Goal: Task Accomplishment & Management: Manage account settings

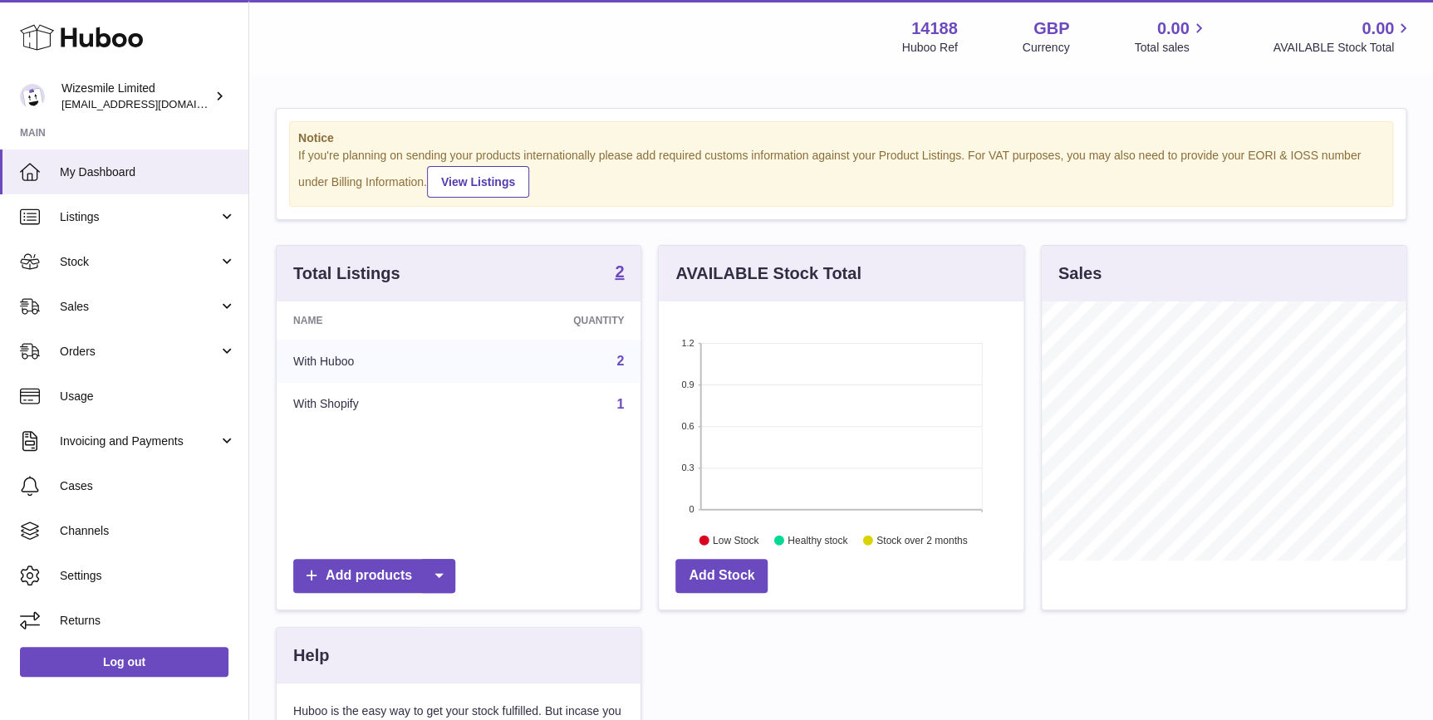
scroll to position [258, 364]
click at [156, 96] on div "Wizesmile Limited internalAdmin-14188@internal.huboo.com" at bounding box center [136, 97] width 150 height 32
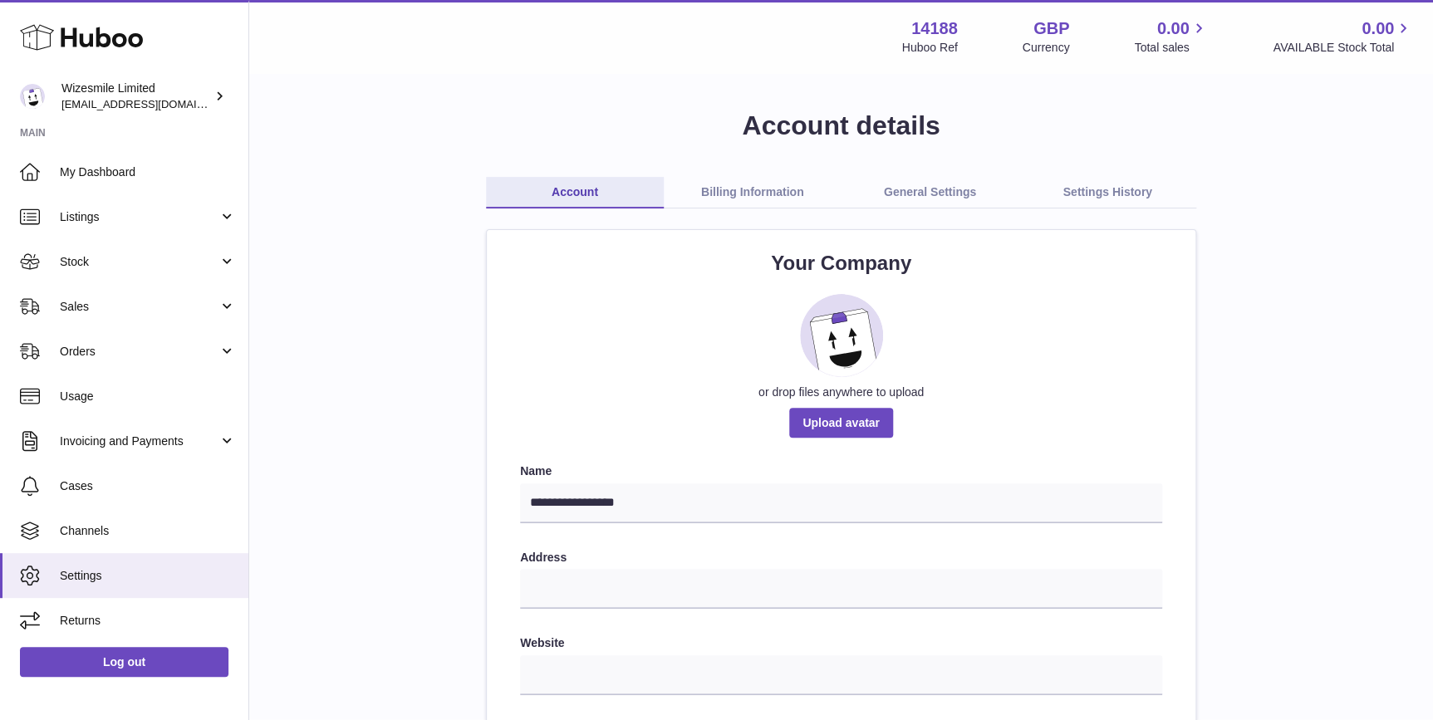
click at [713, 190] on link "Billing Information" at bounding box center [753, 193] width 178 height 32
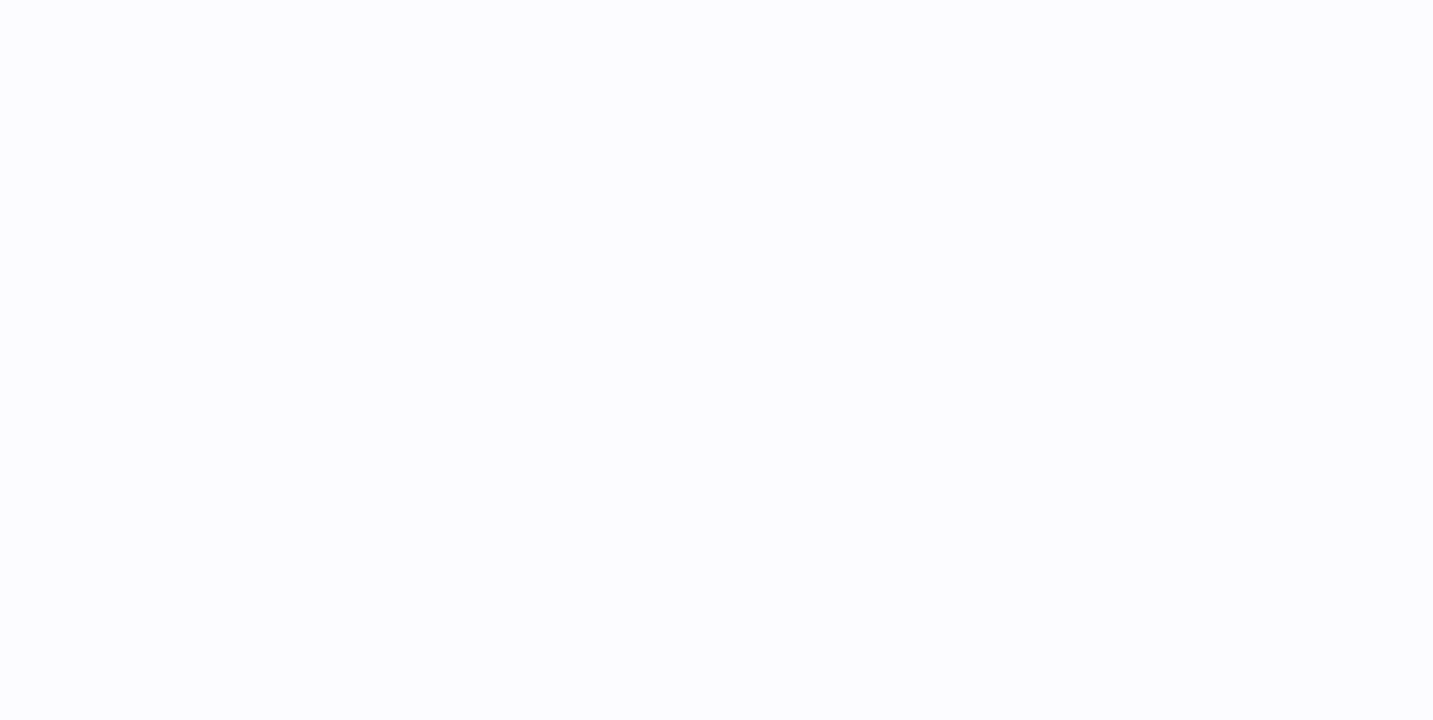
select select "**"
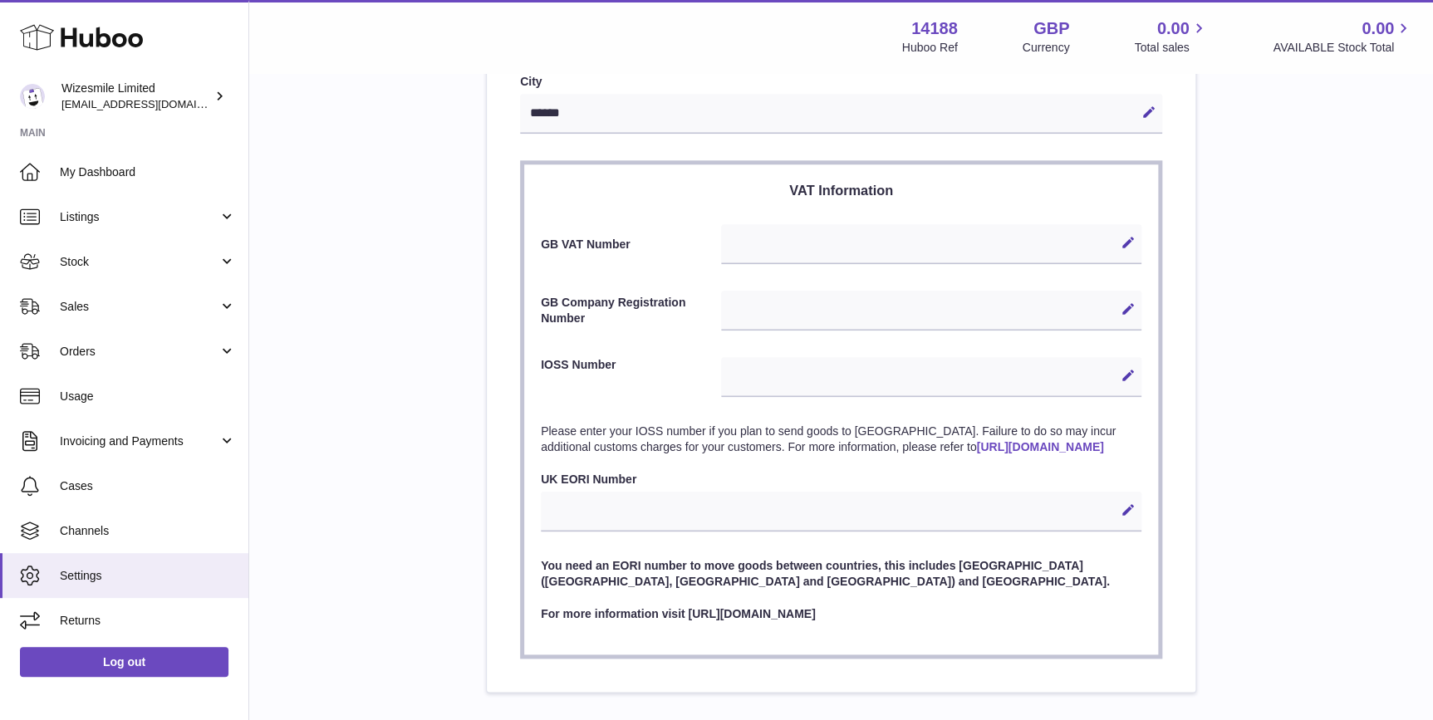
scroll to position [653, 0]
click at [152, 212] on span "Listings" at bounding box center [139, 217] width 159 height 16
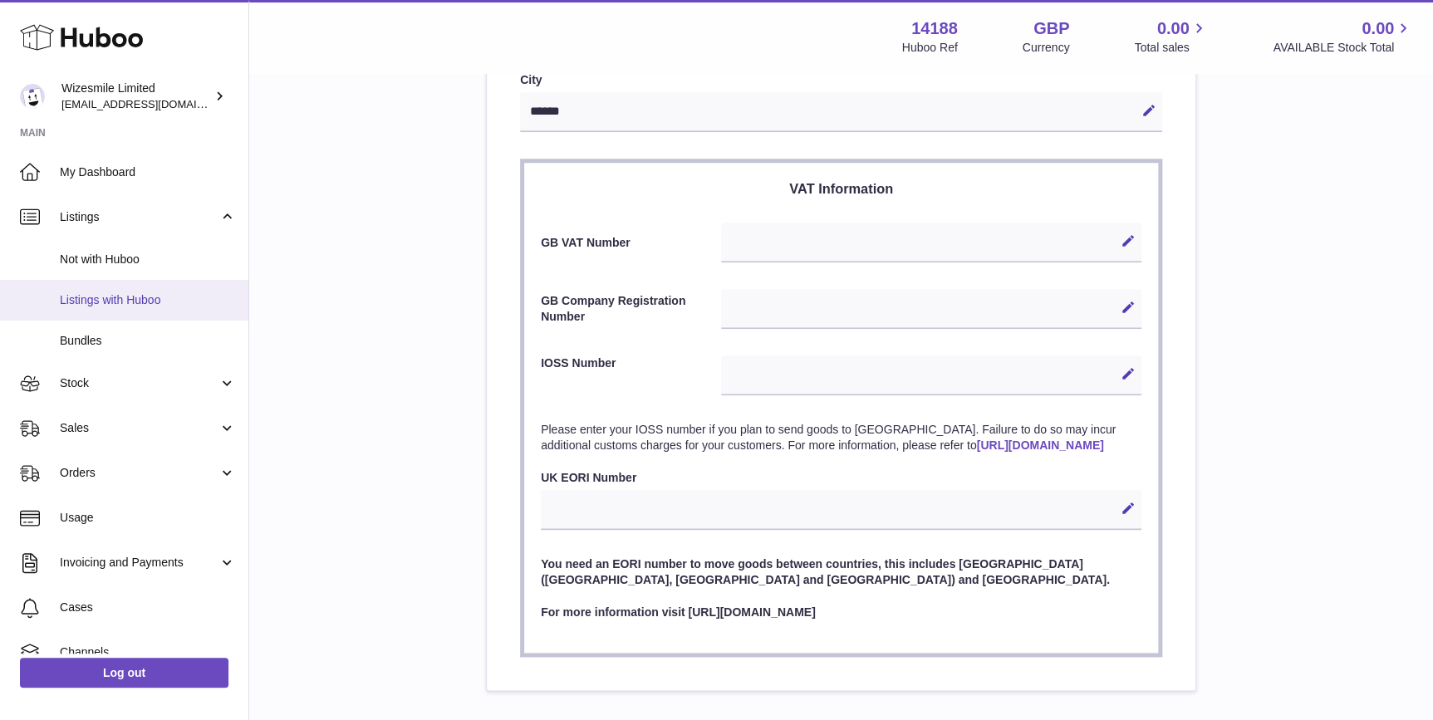
click at [142, 299] on span "Listings with Huboo" at bounding box center [148, 300] width 176 height 16
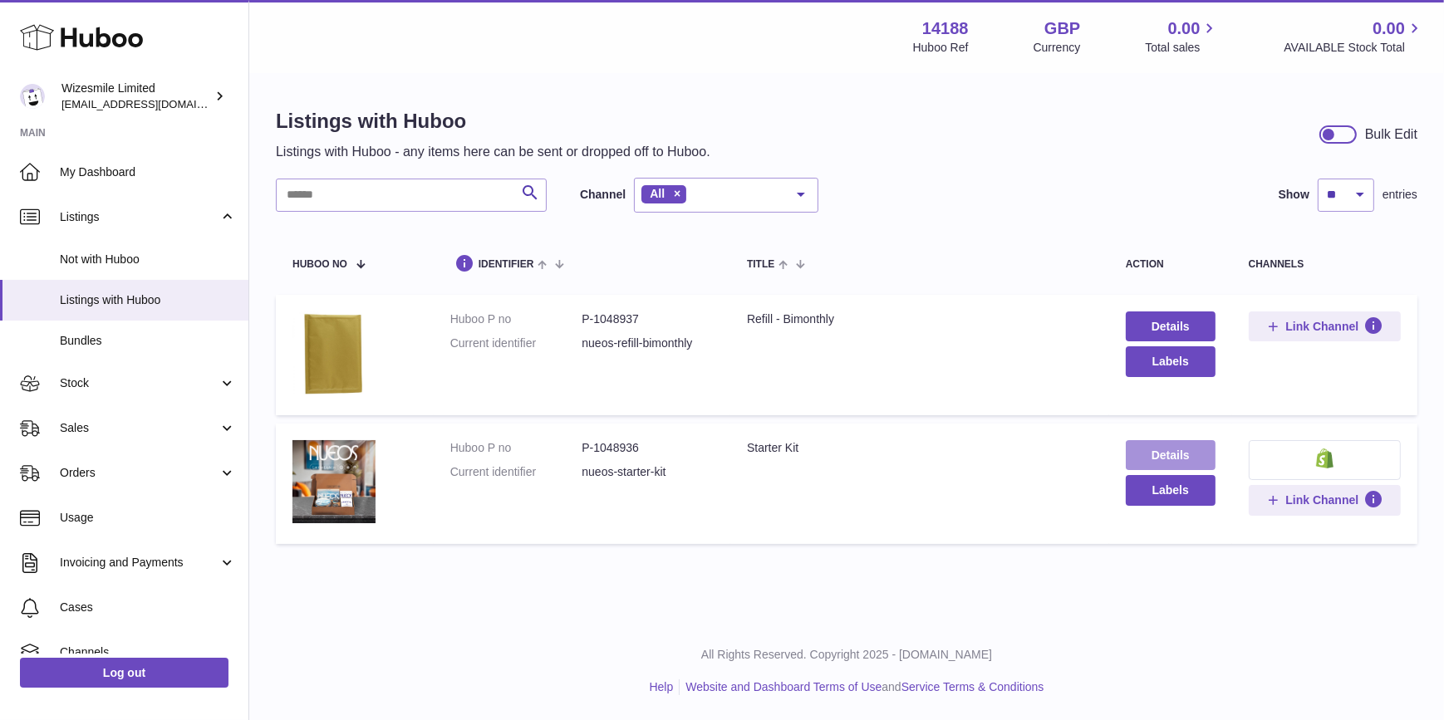
click at [1203, 451] on link "Details" at bounding box center [1171, 455] width 90 height 30
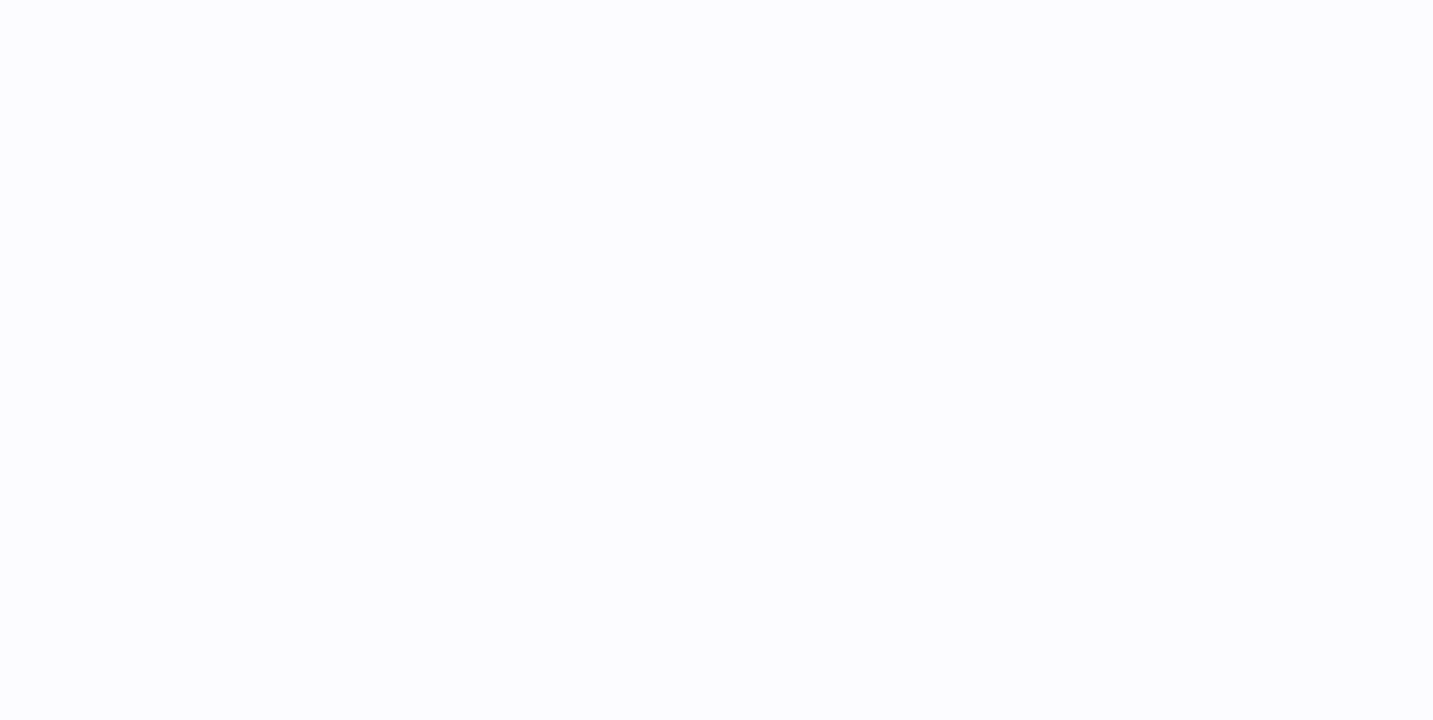
select select
select select "****"
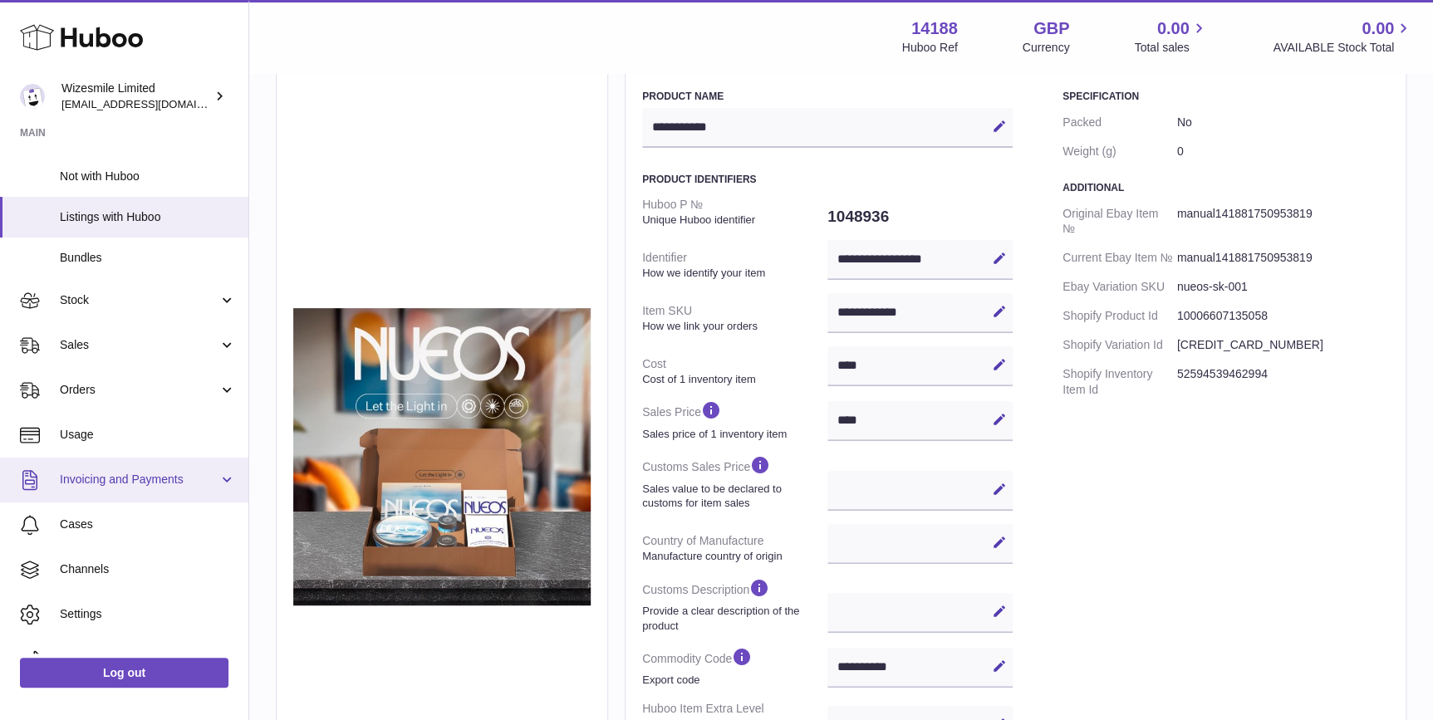
scroll to position [110, 0]
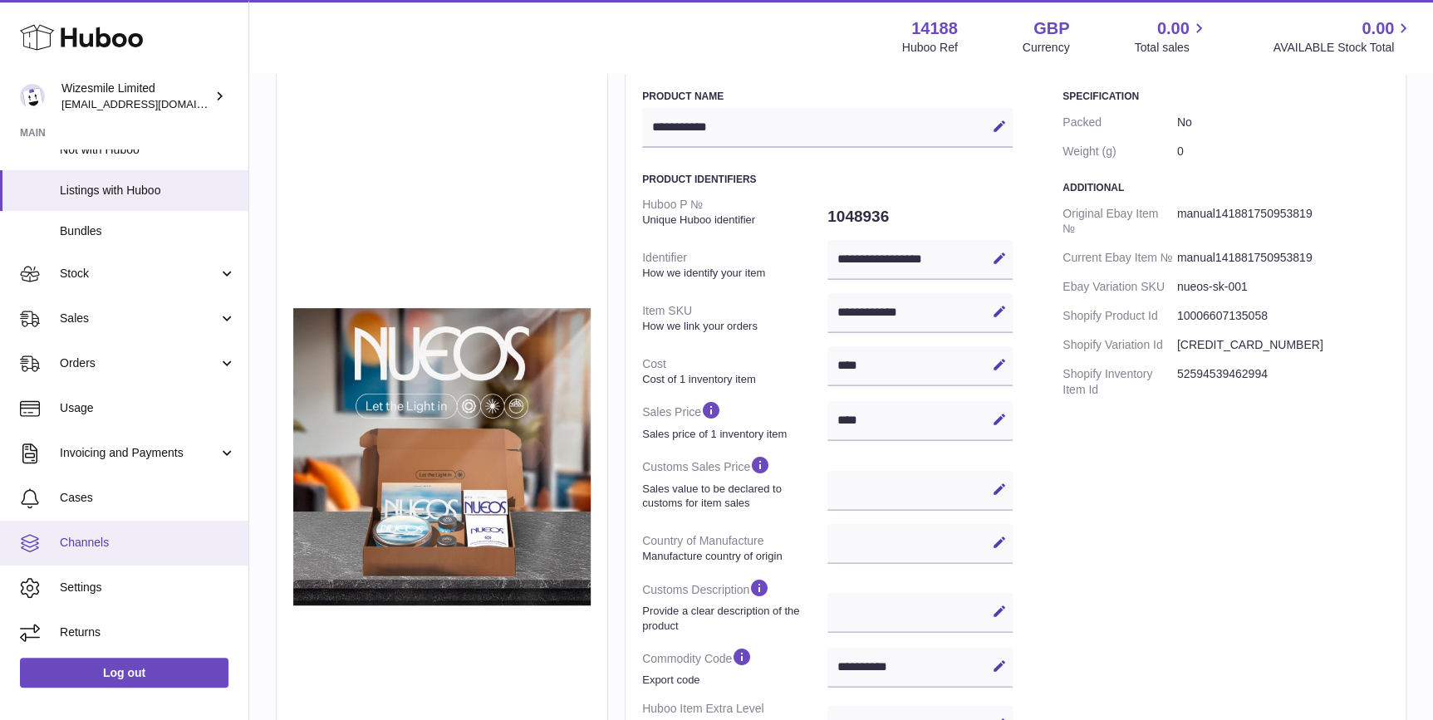
click at [103, 548] on span "Channels" at bounding box center [148, 543] width 176 height 16
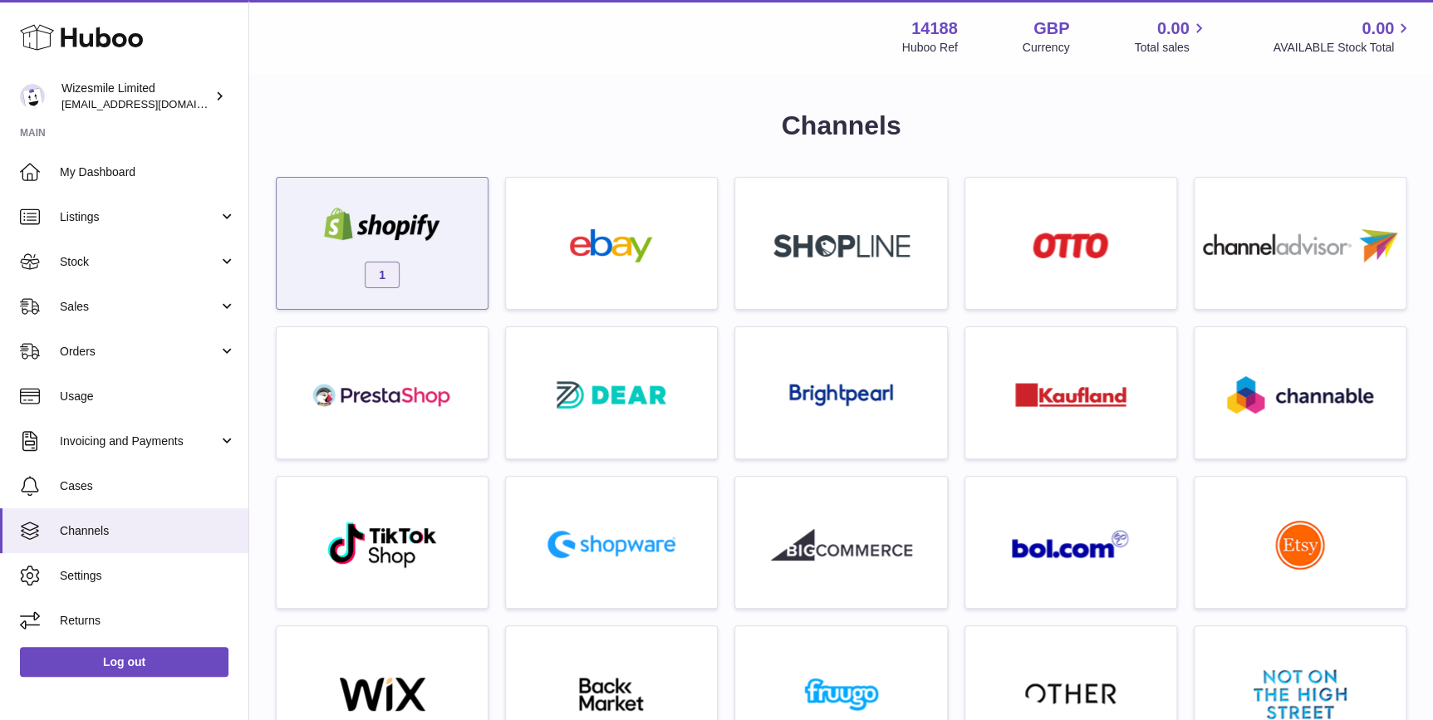
click at [396, 241] on div at bounding box center [382, 226] width 141 height 37
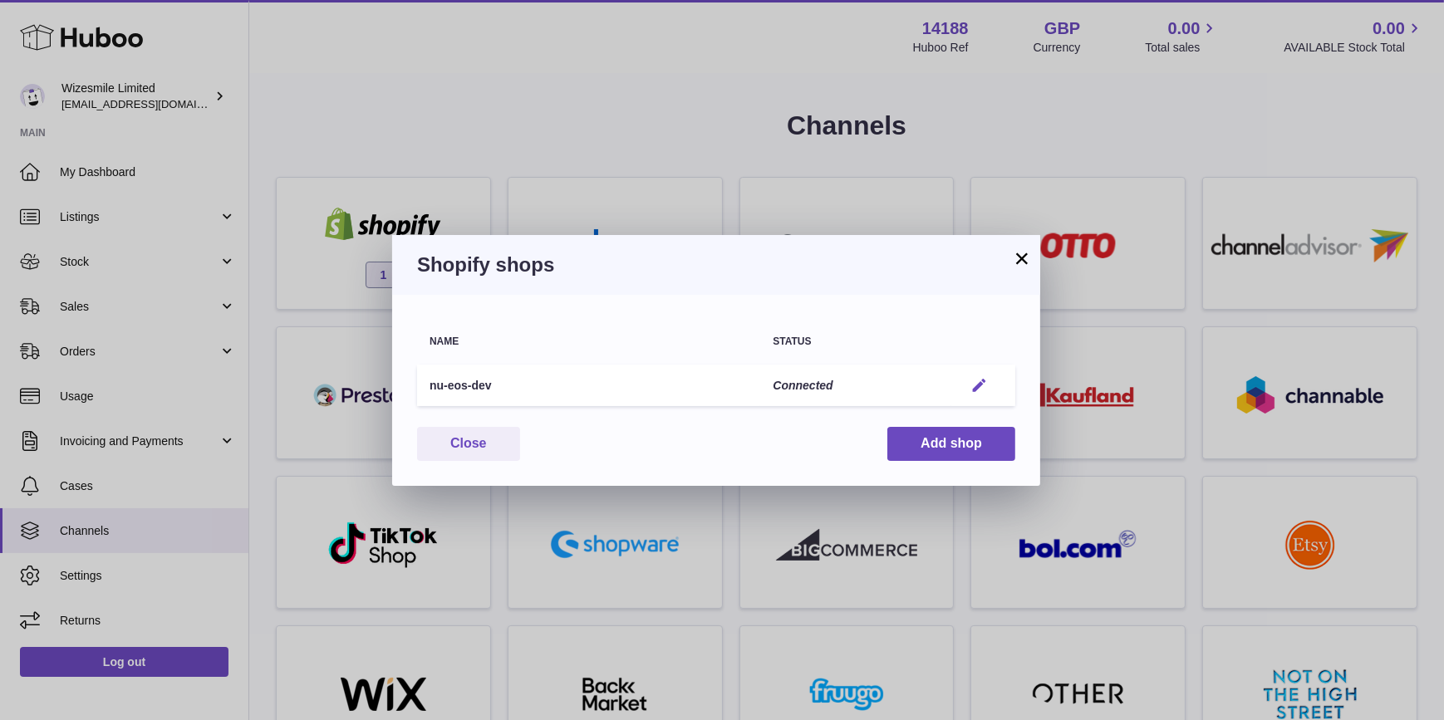
click at [975, 382] on em "button" at bounding box center [978, 385] width 17 height 17
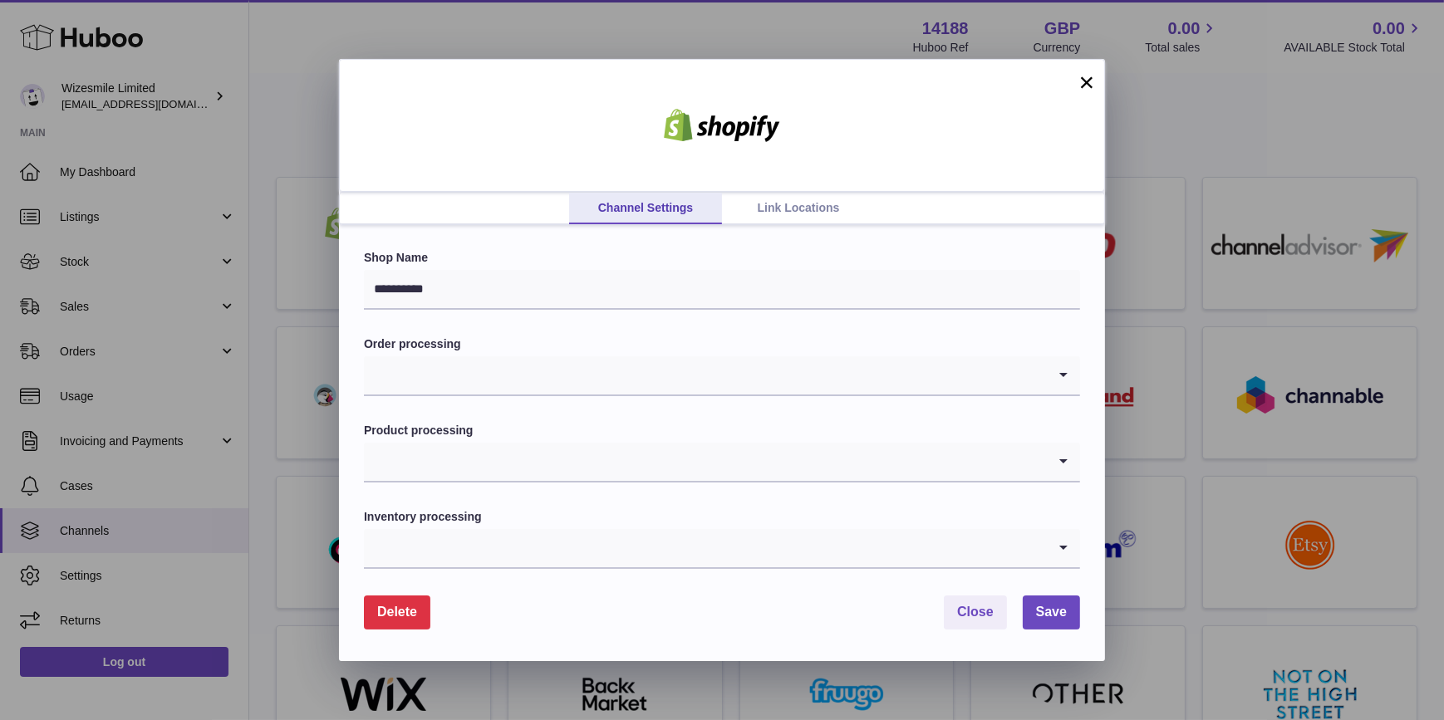
click at [641, 376] on input "Search for option" at bounding box center [705, 375] width 683 height 38
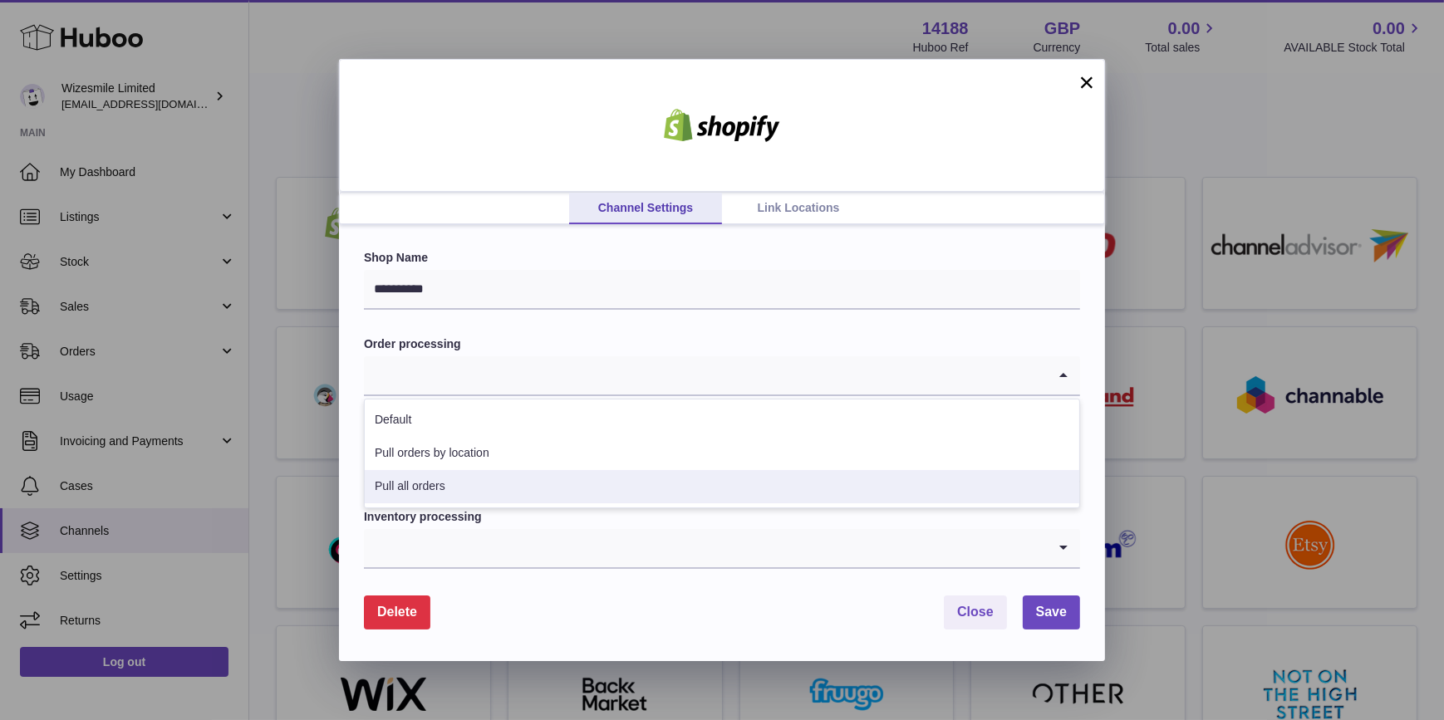
click at [579, 475] on li "Pull all orders" at bounding box center [722, 486] width 715 height 33
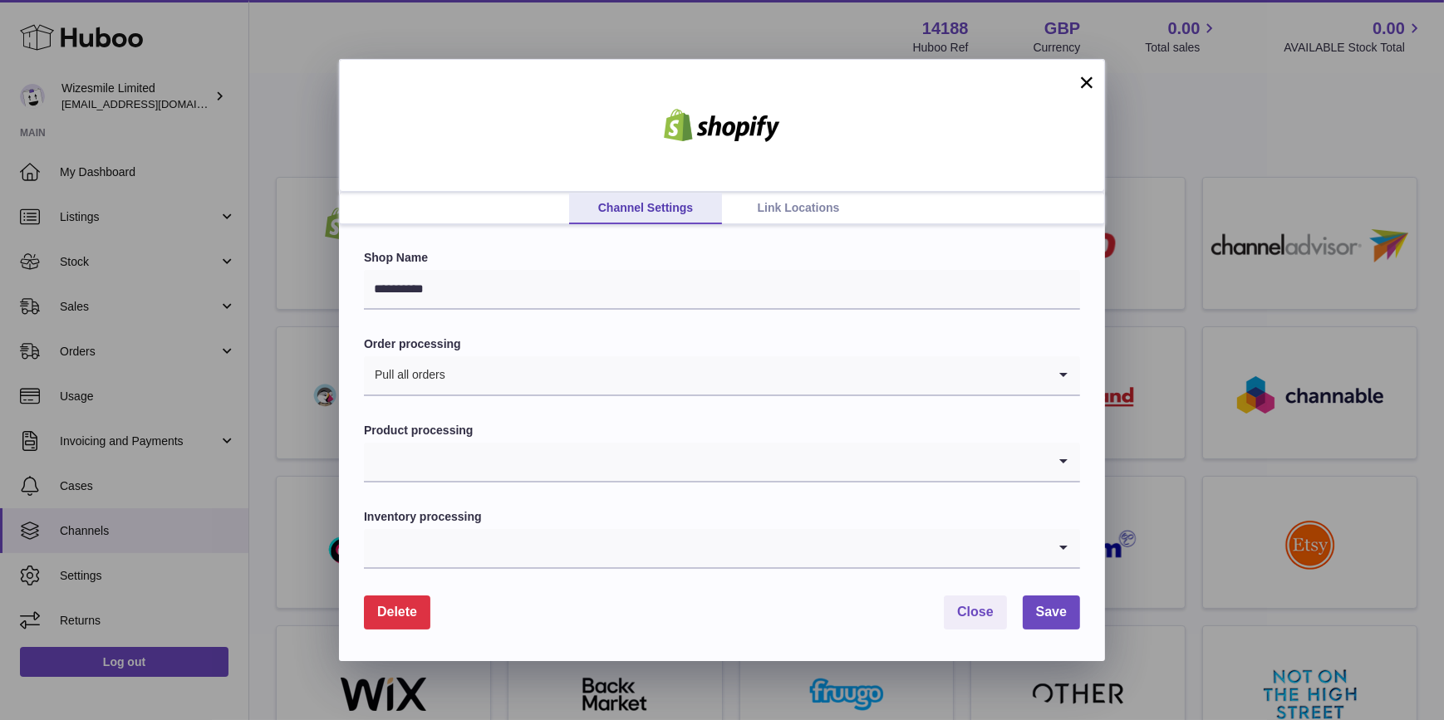
click at [594, 449] on input "Search for option" at bounding box center [705, 462] width 683 height 38
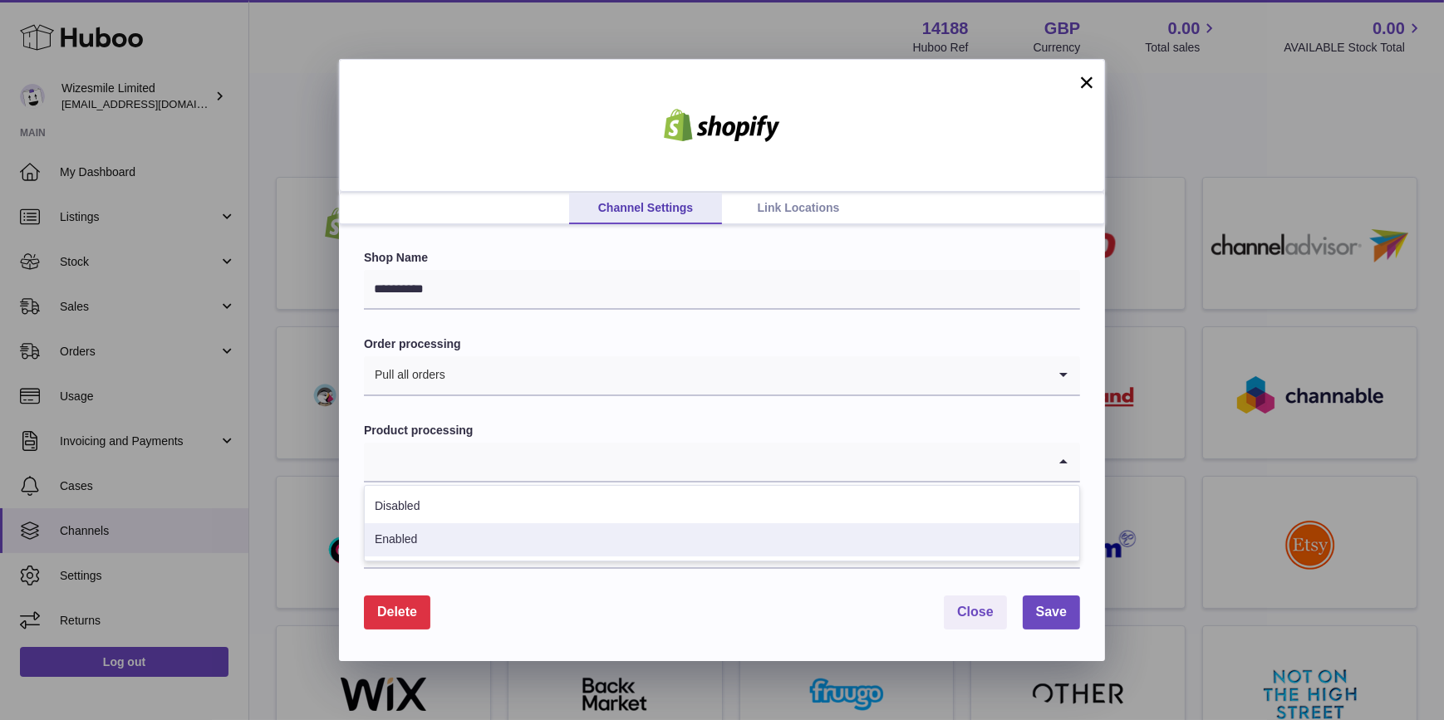
click at [590, 542] on li "Enabled" at bounding box center [722, 539] width 715 height 33
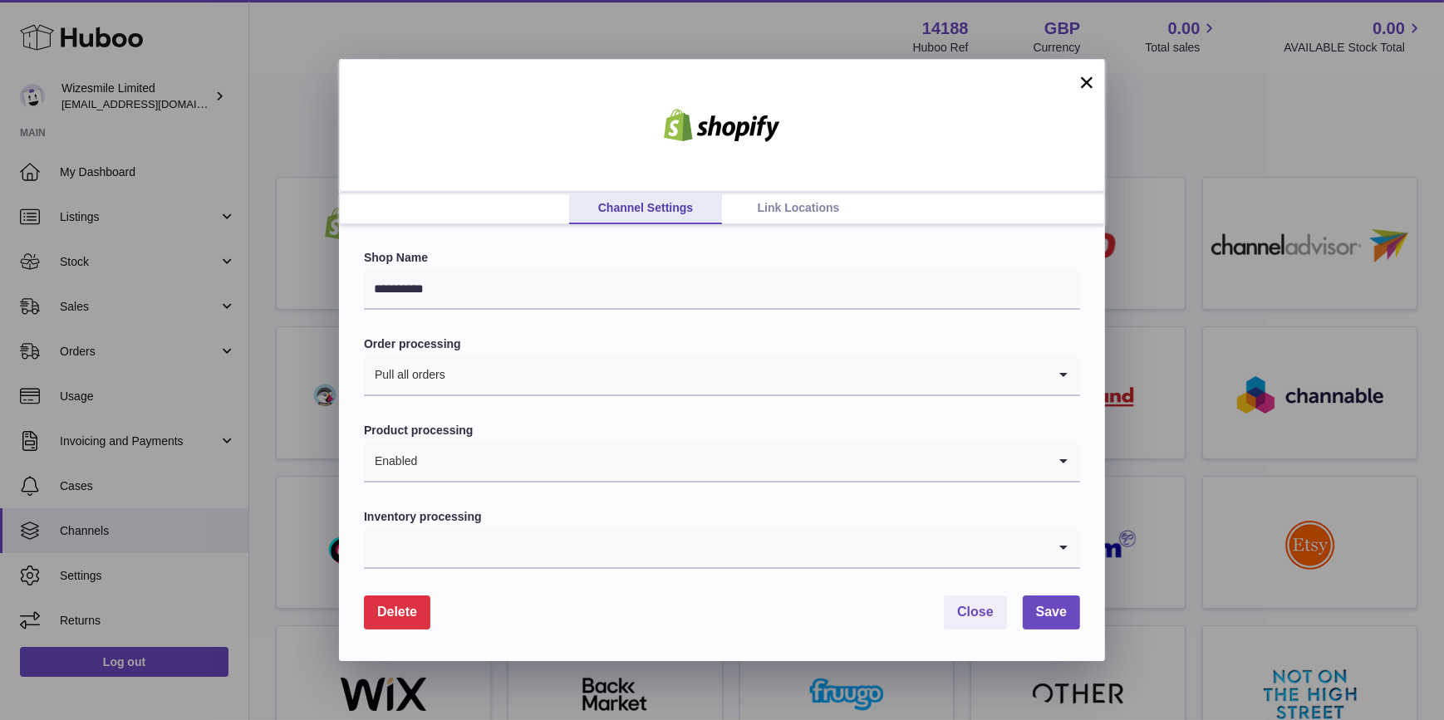
click at [596, 543] on input "Search for option" at bounding box center [705, 548] width 683 height 38
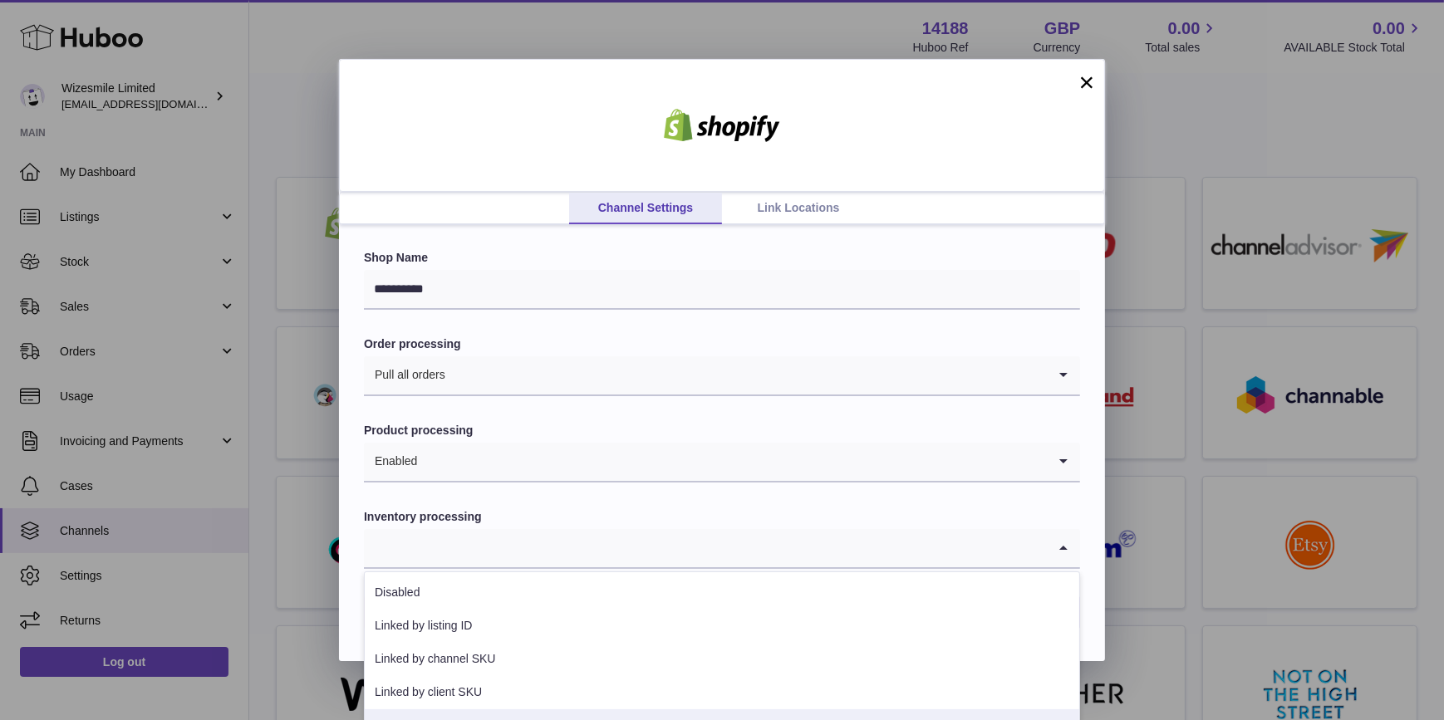
scroll to position [59, 0]
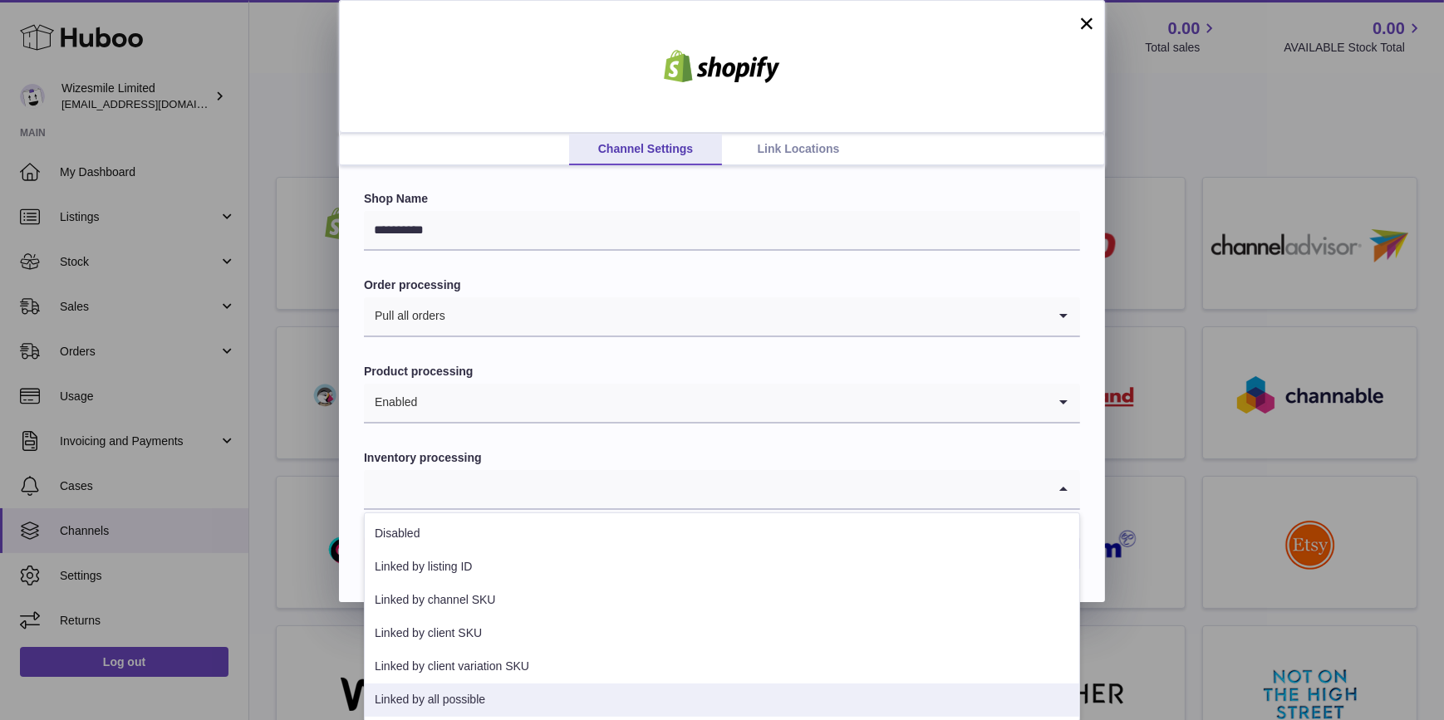
click at [597, 701] on li "Linked by all possible" at bounding box center [722, 700] width 715 height 33
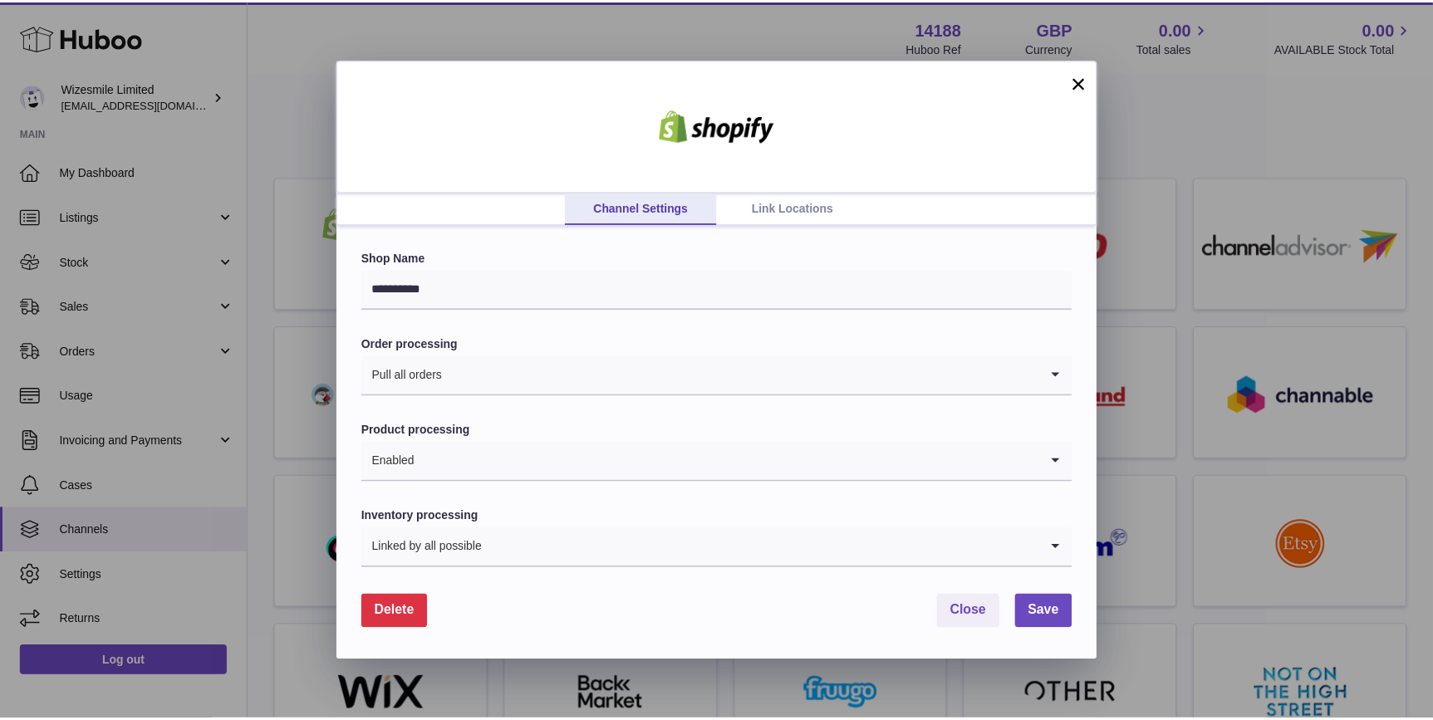
scroll to position [0, 0]
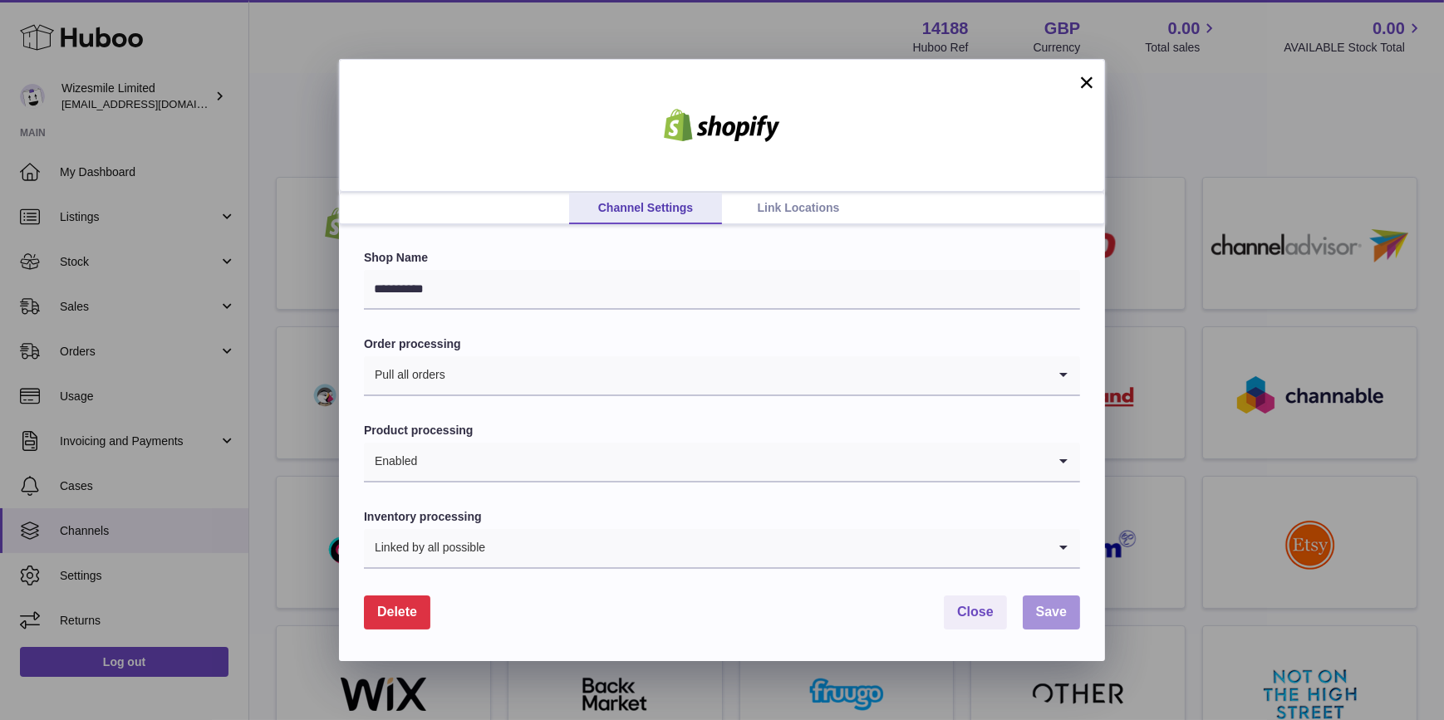
click at [1048, 616] on span "Save" at bounding box center [1051, 612] width 31 height 14
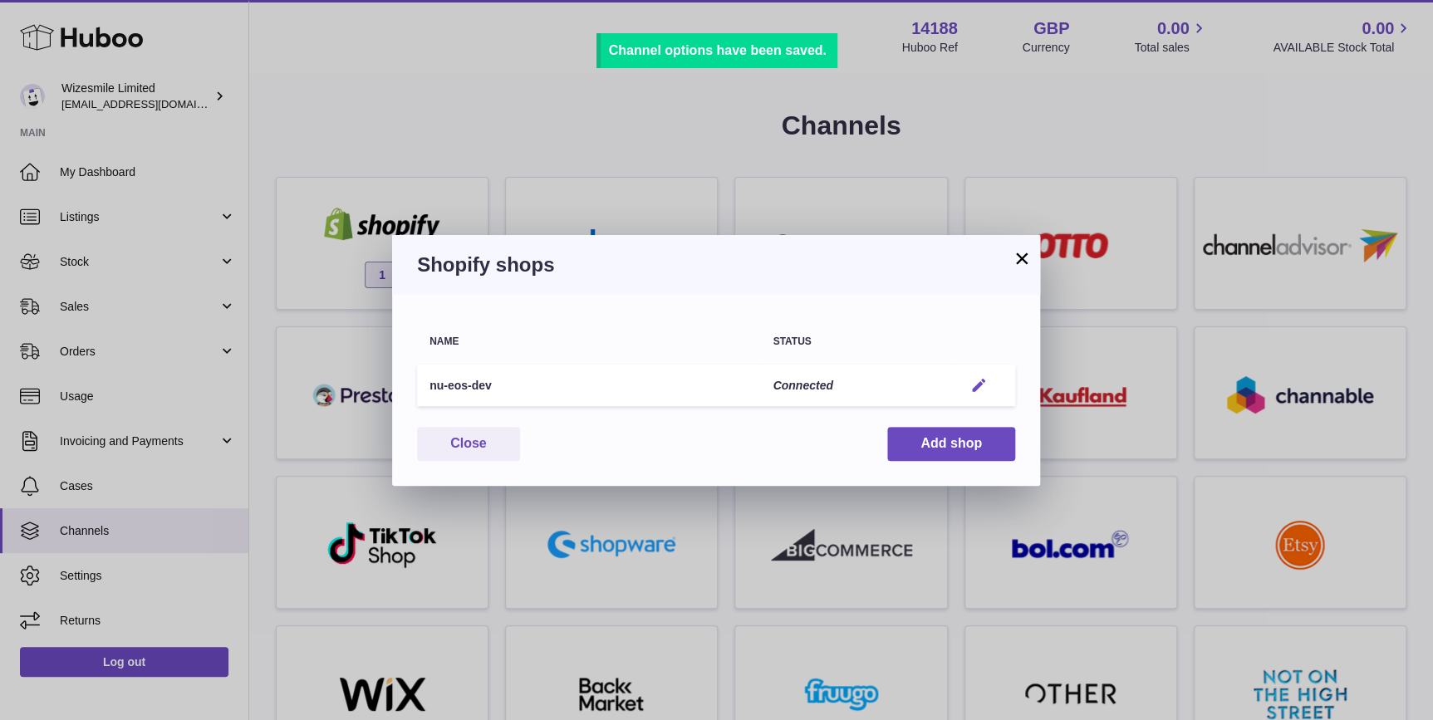
click at [985, 382] on em "button" at bounding box center [978, 385] width 17 height 17
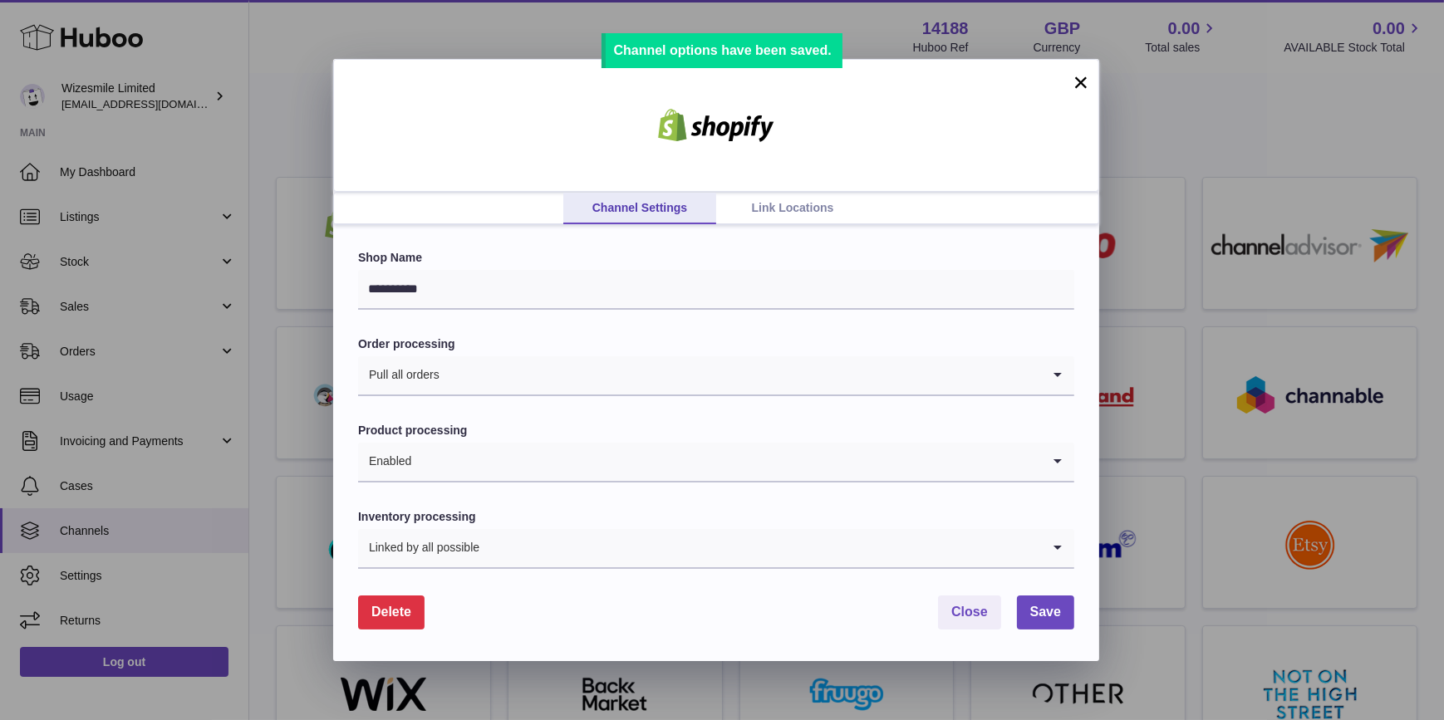
click at [793, 217] on link "Link Locations" at bounding box center [792, 209] width 153 height 32
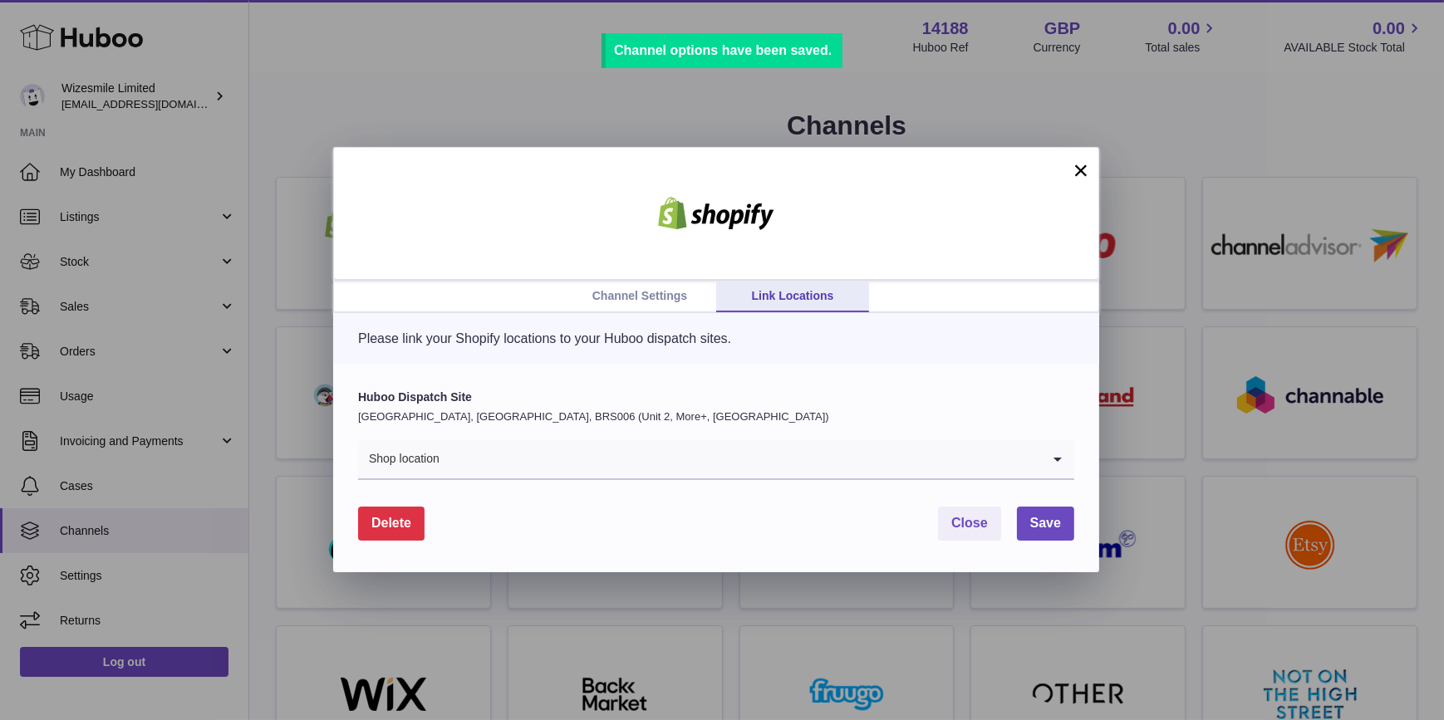
click at [679, 473] on input "Search for option" at bounding box center [740, 459] width 601 height 38
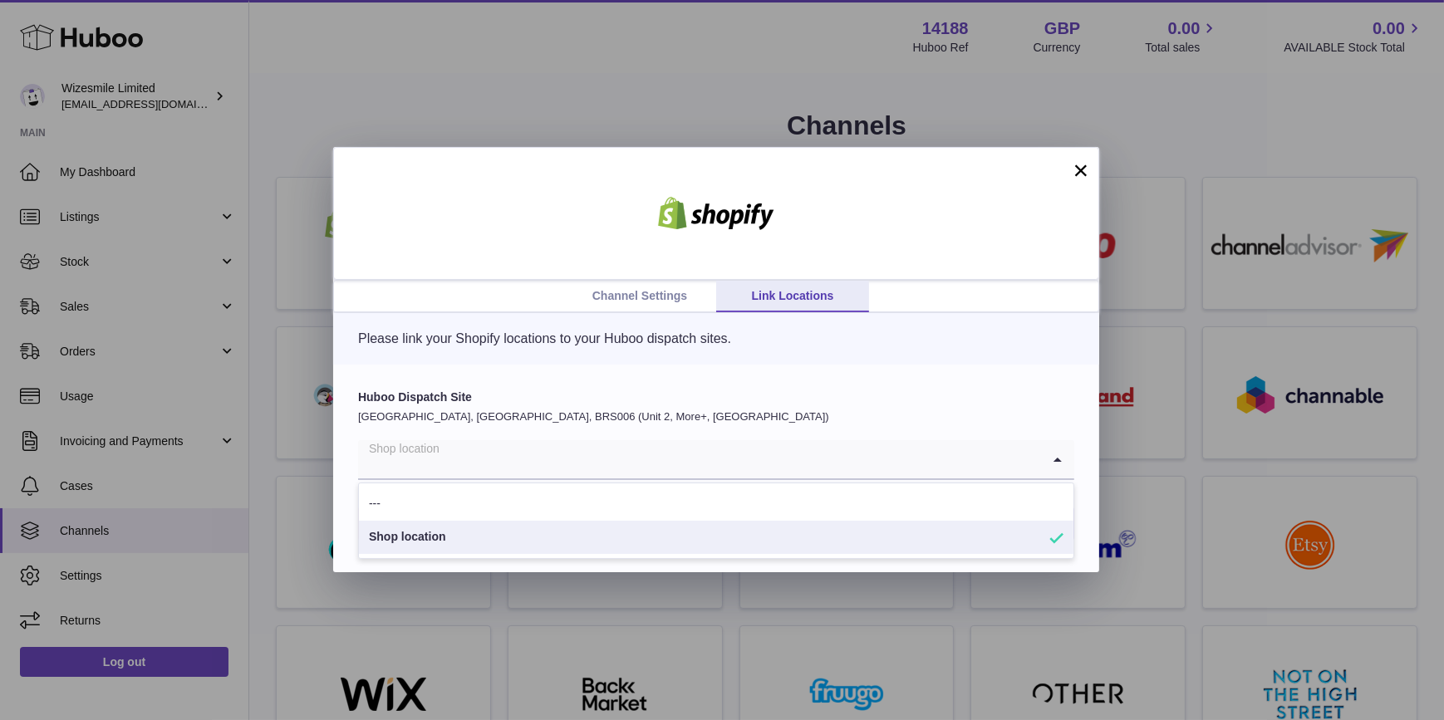
click at [680, 555] on ul "--- Shop location" at bounding box center [716, 521] width 716 height 76
click at [1036, 538] on li "Shop location" at bounding box center [716, 537] width 715 height 33
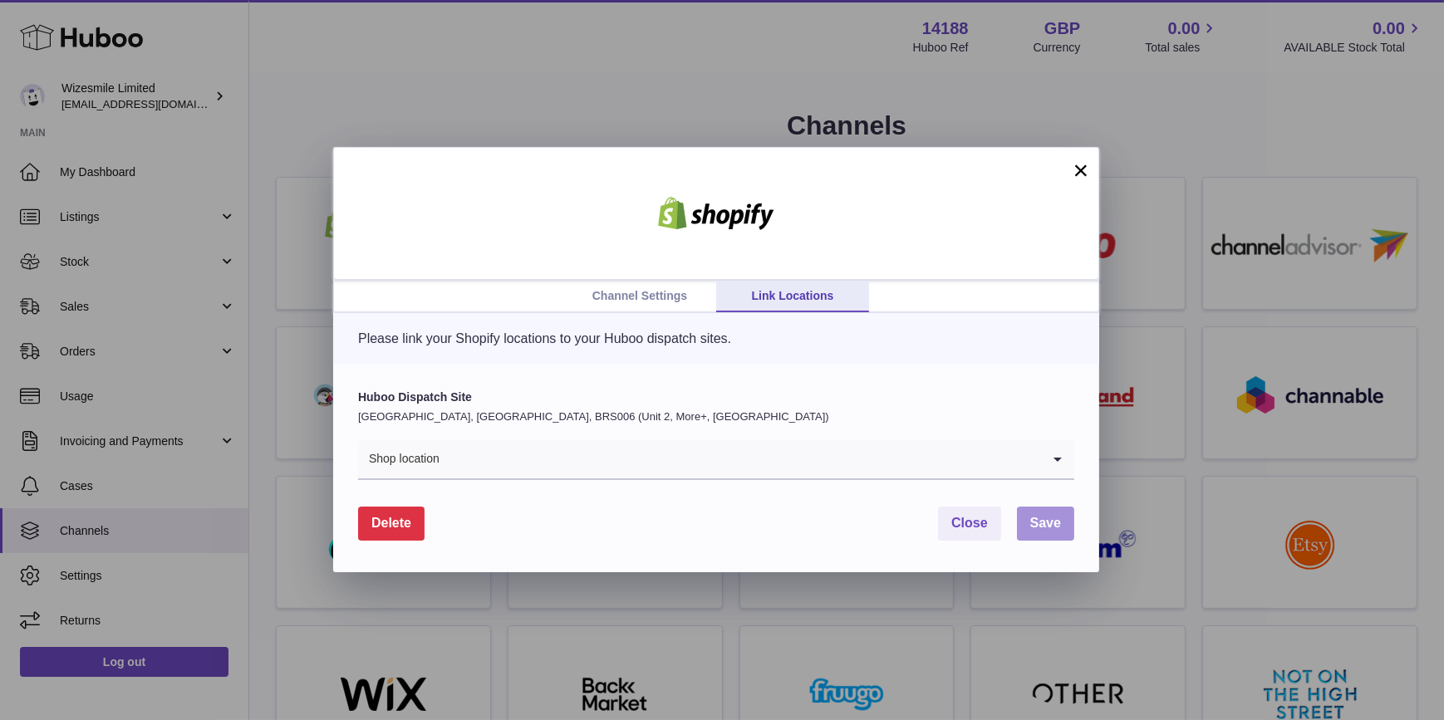
click at [1063, 528] on button "Save" at bounding box center [1045, 524] width 57 height 34
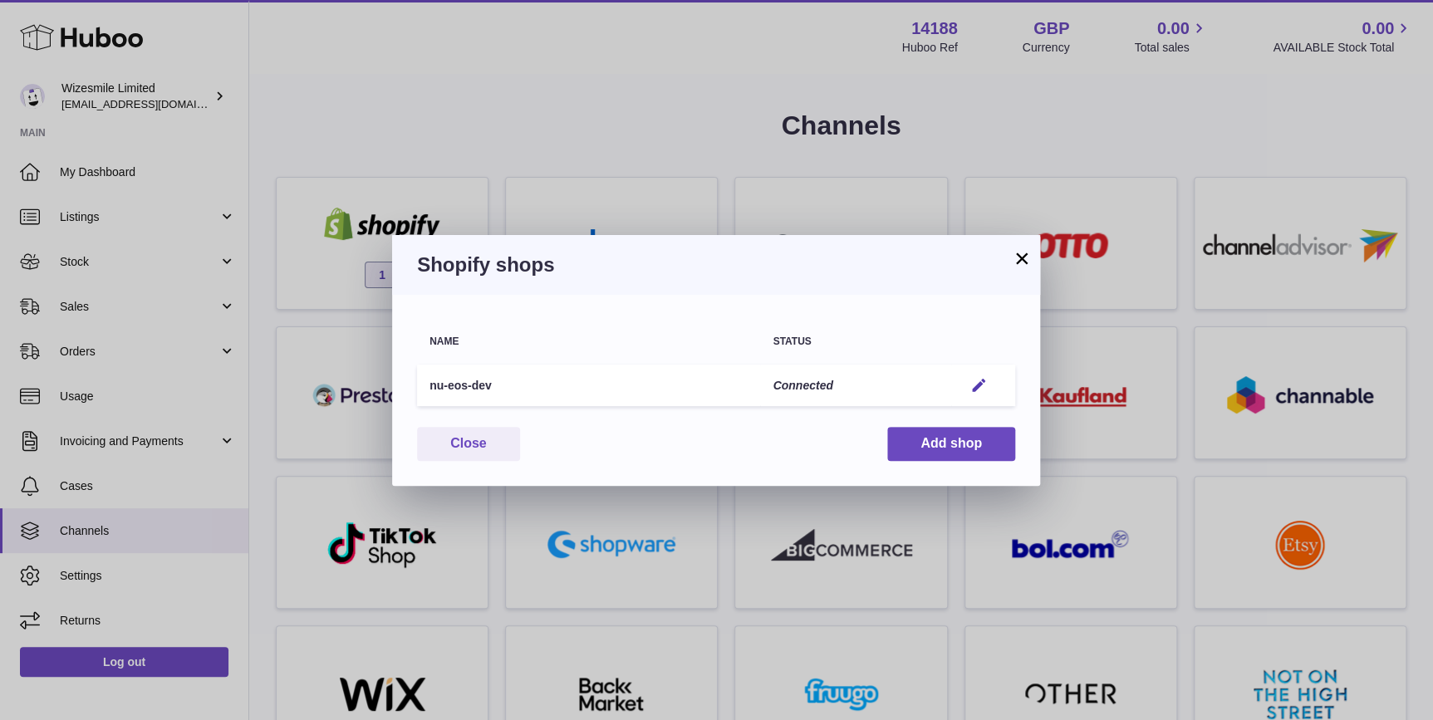
click at [1017, 259] on button "×" at bounding box center [1022, 258] width 20 height 20
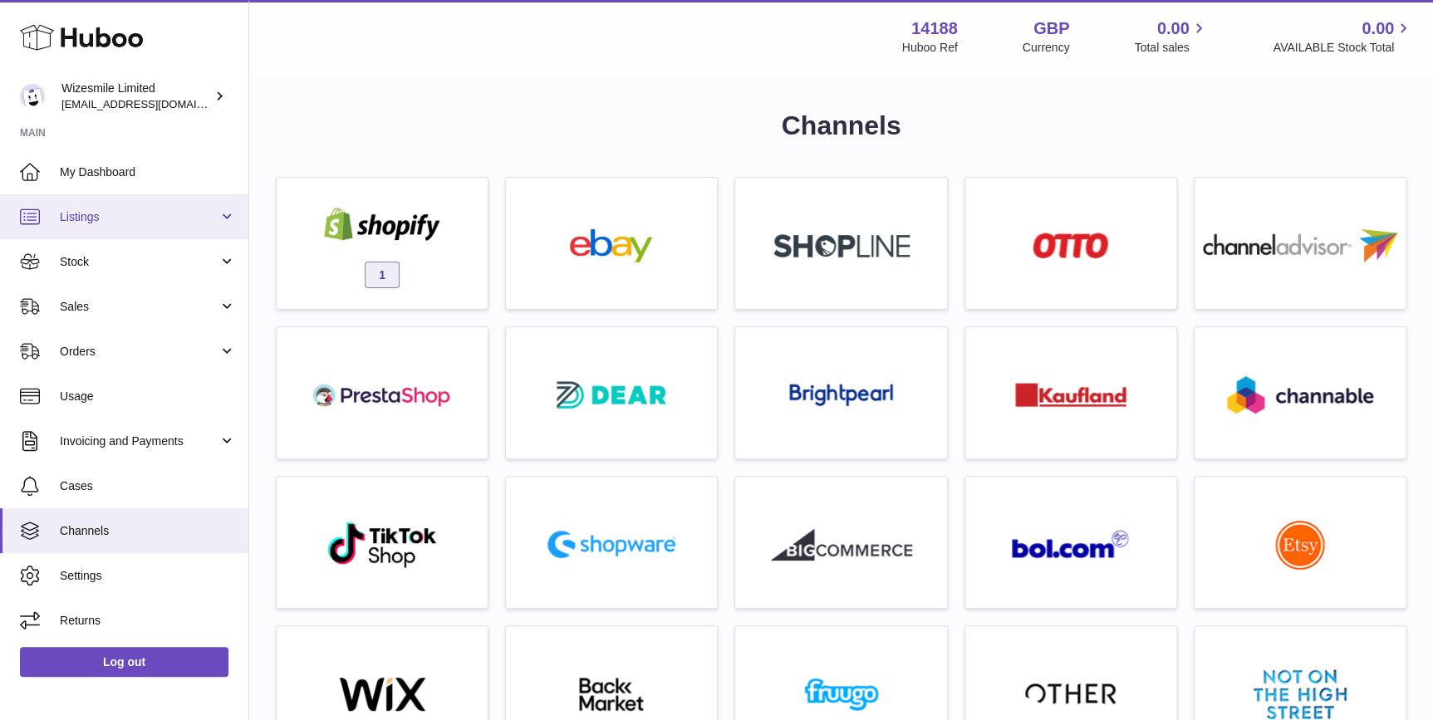
click at [162, 229] on link "Listings" at bounding box center [124, 216] width 248 height 45
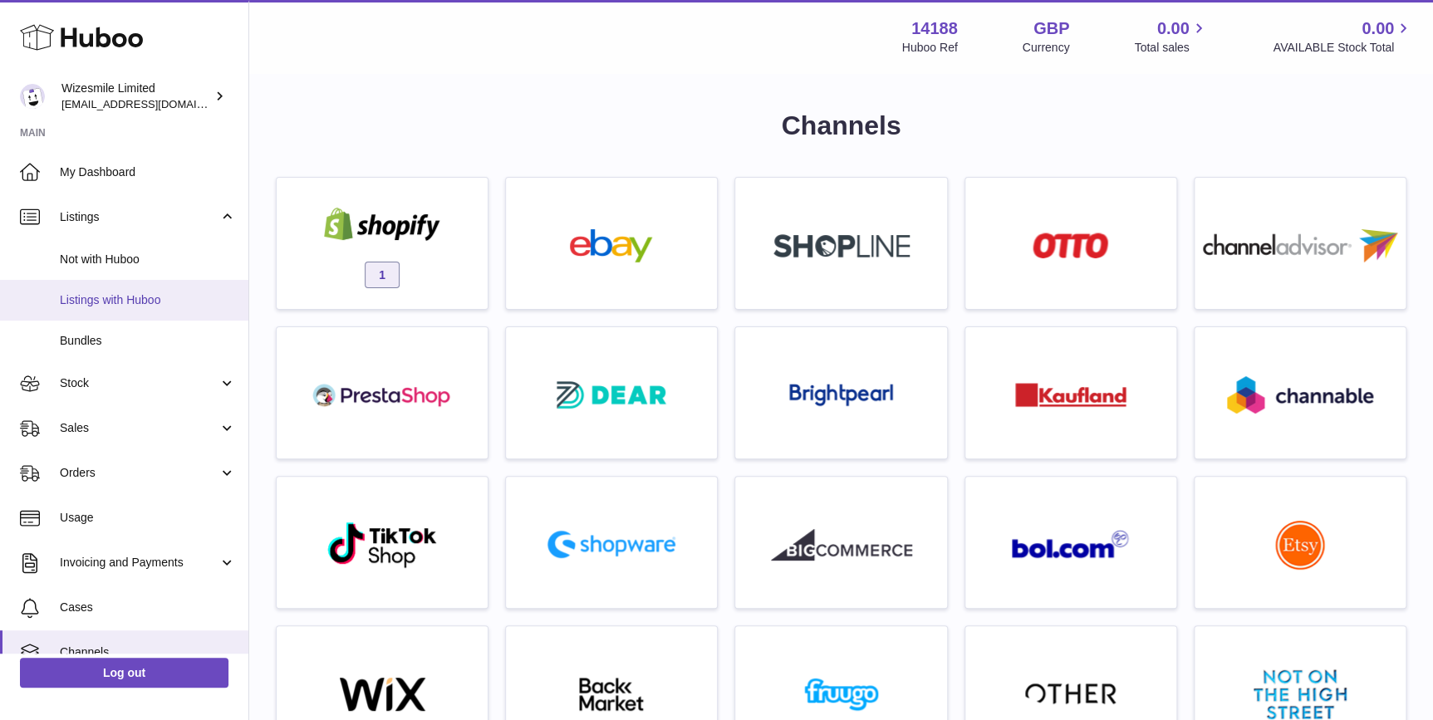
click at [161, 295] on span "Listings with Huboo" at bounding box center [148, 300] width 176 height 16
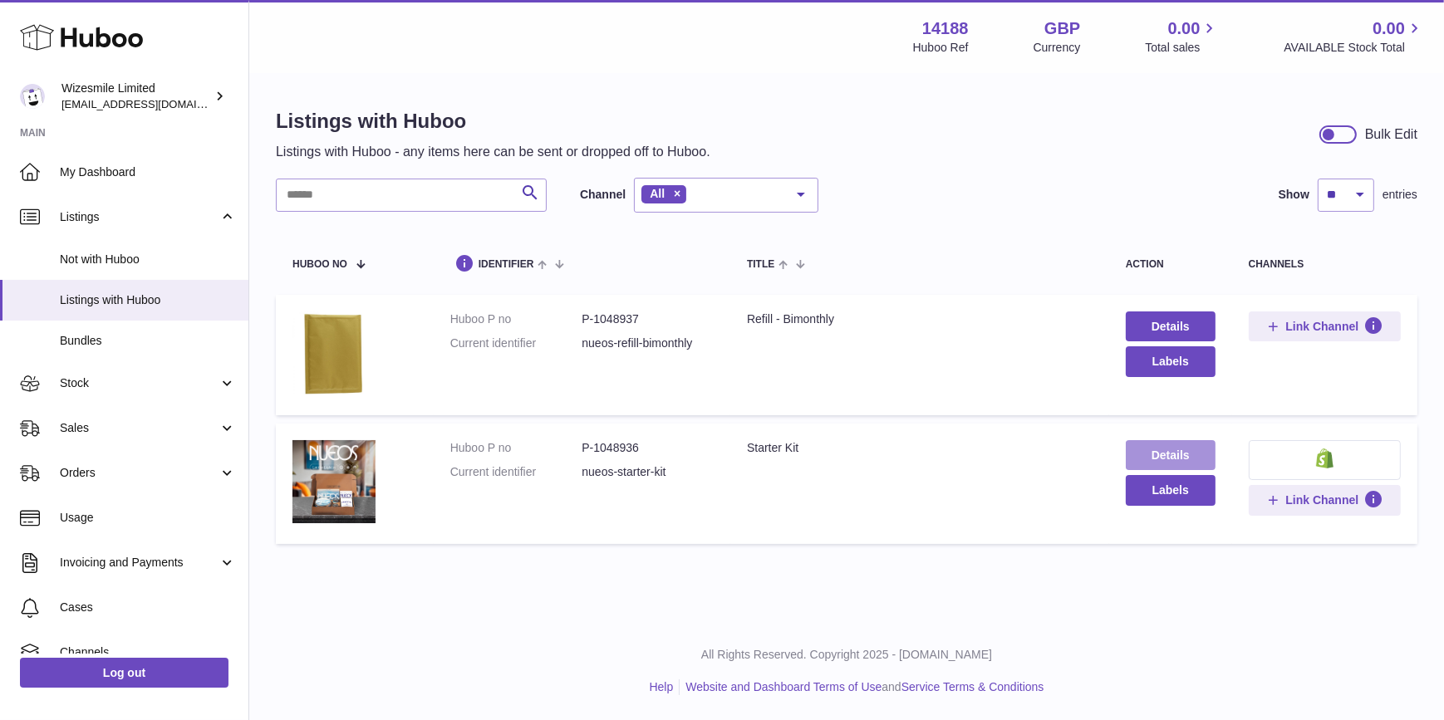
click at [1166, 459] on link "Details" at bounding box center [1171, 455] width 90 height 30
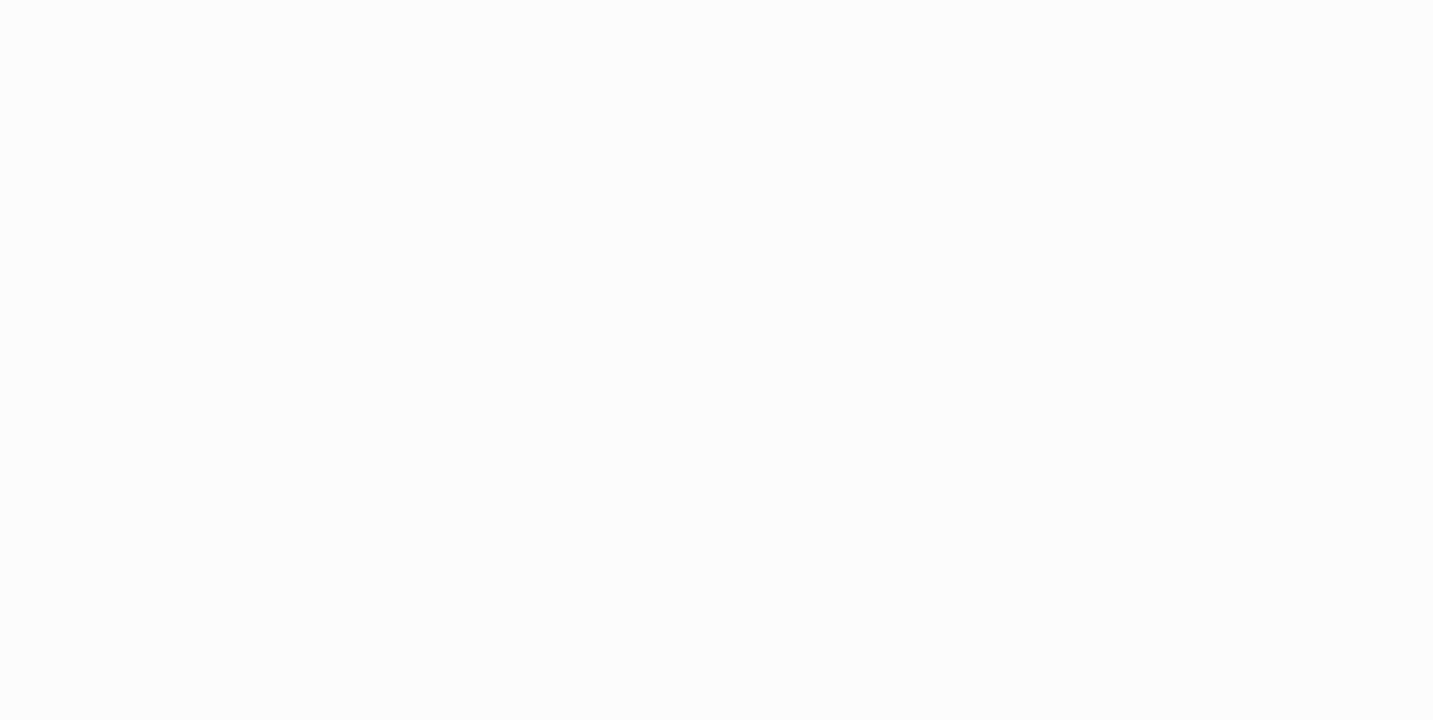
select select
select select "****"
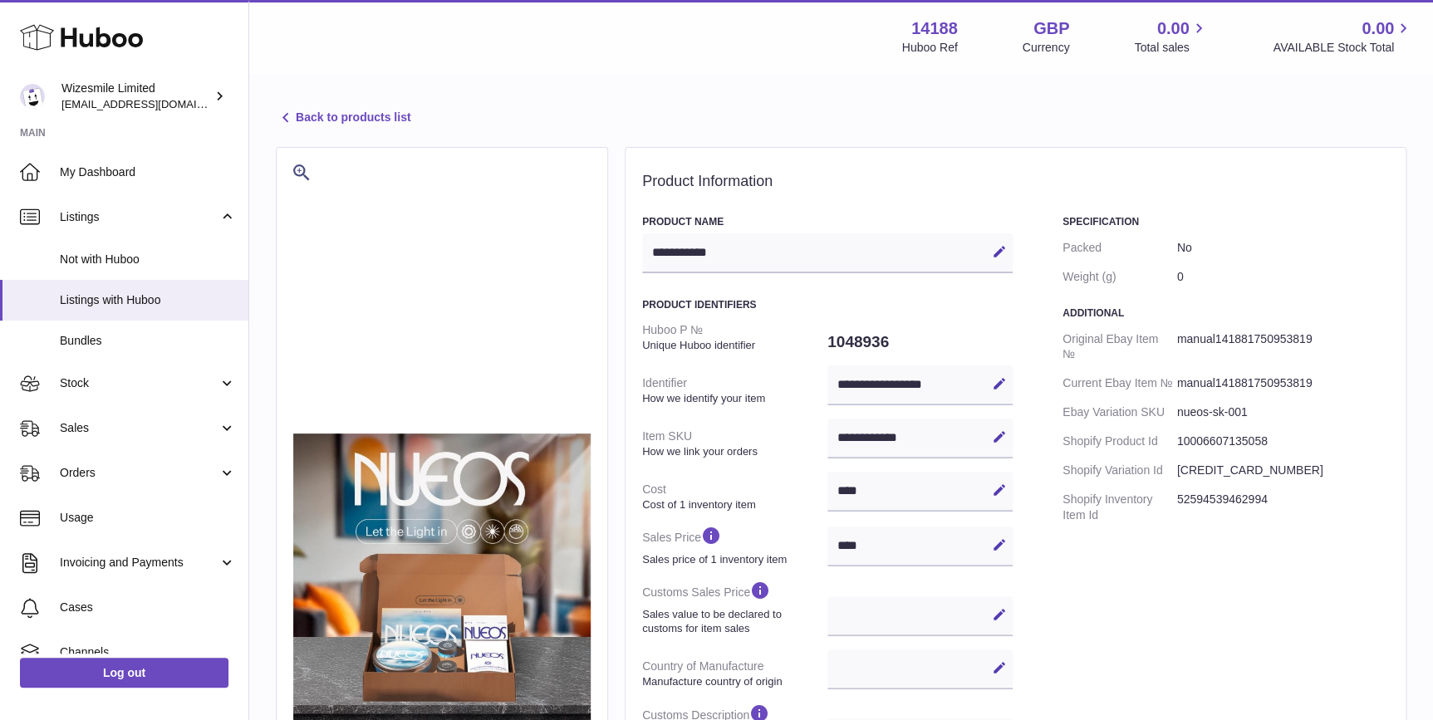
click at [359, 120] on link "Back to products list" at bounding box center [343, 118] width 135 height 20
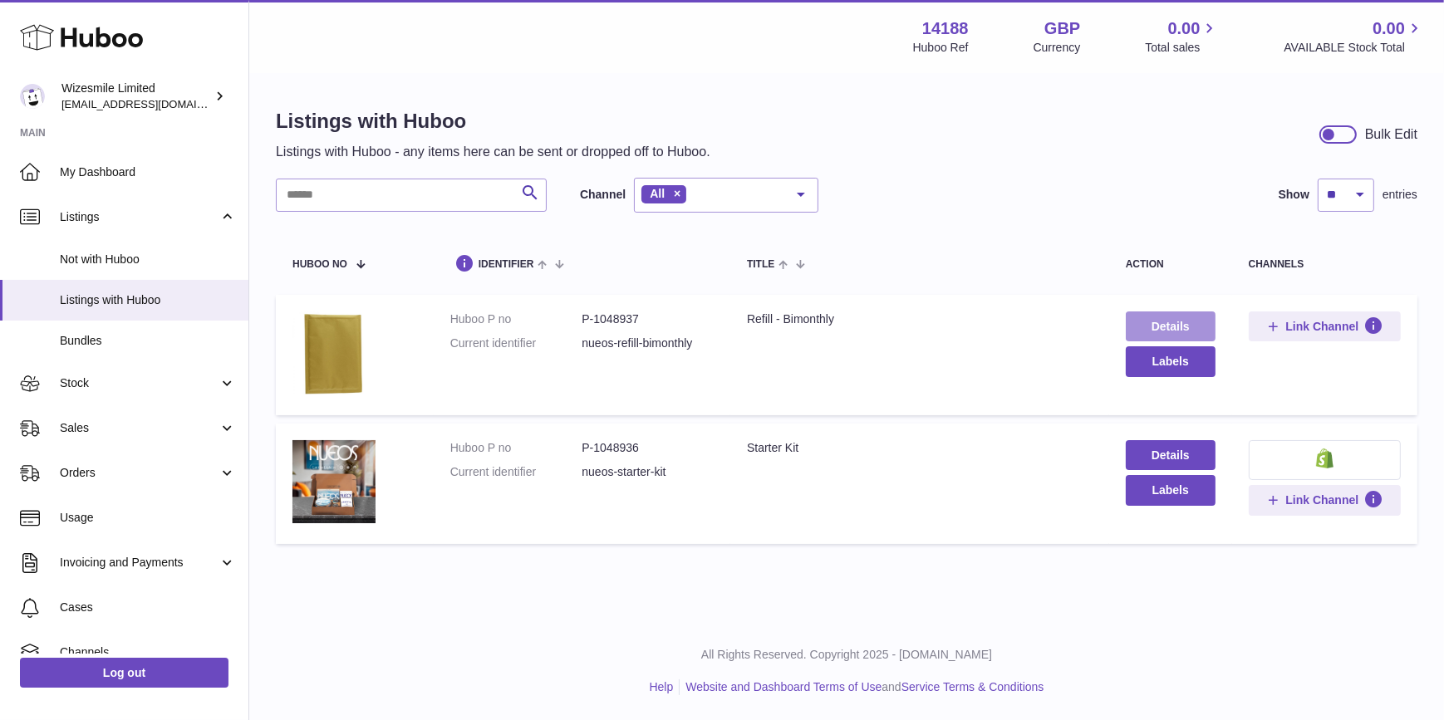
click at [1156, 326] on link "Details" at bounding box center [1171, 327] width 90 height 30
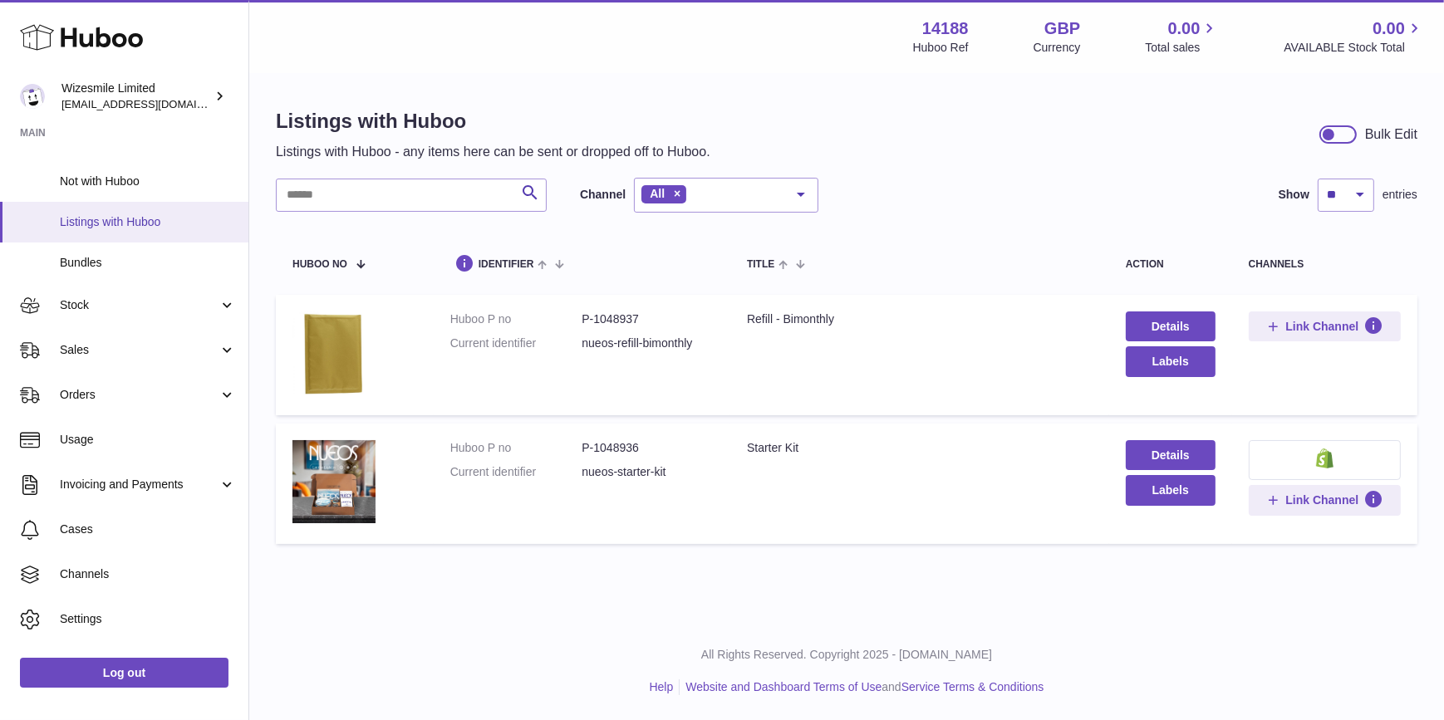
scroll to position [110, 0]
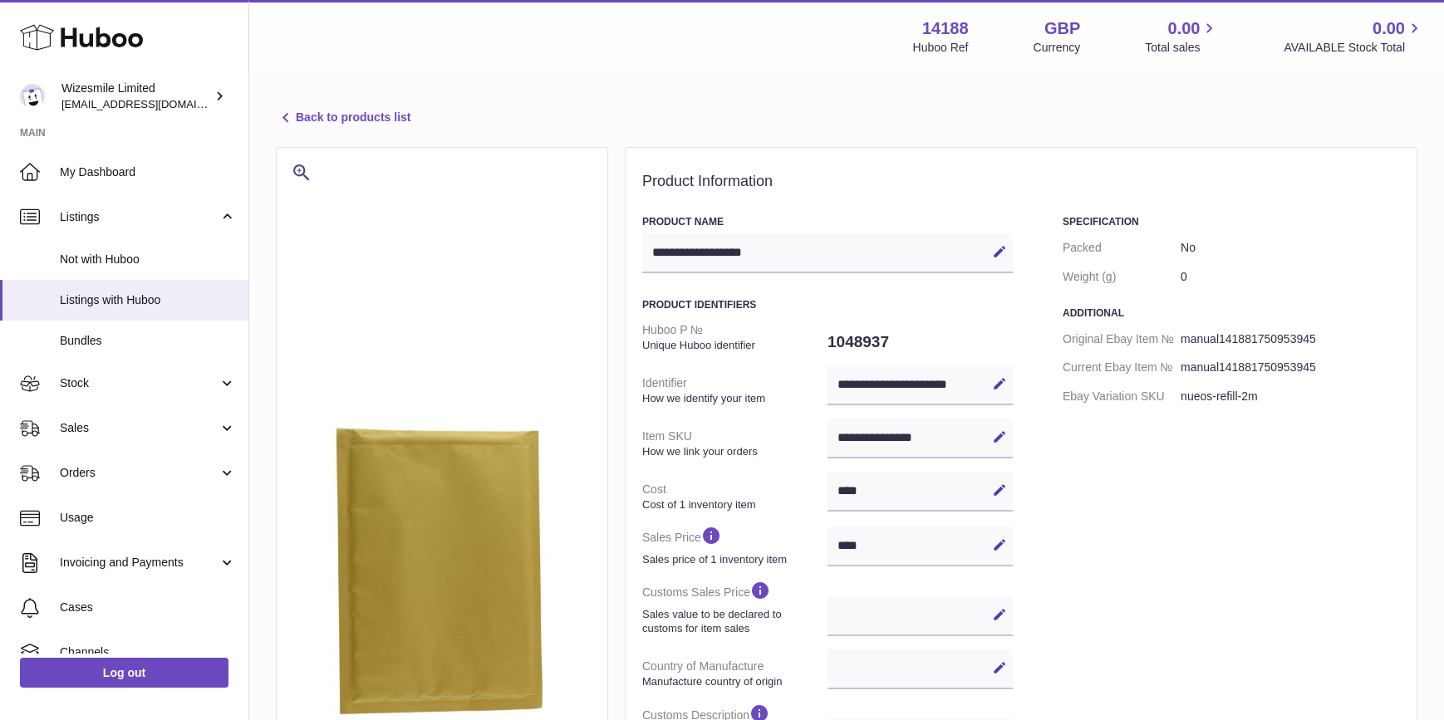
select select
select select "****"
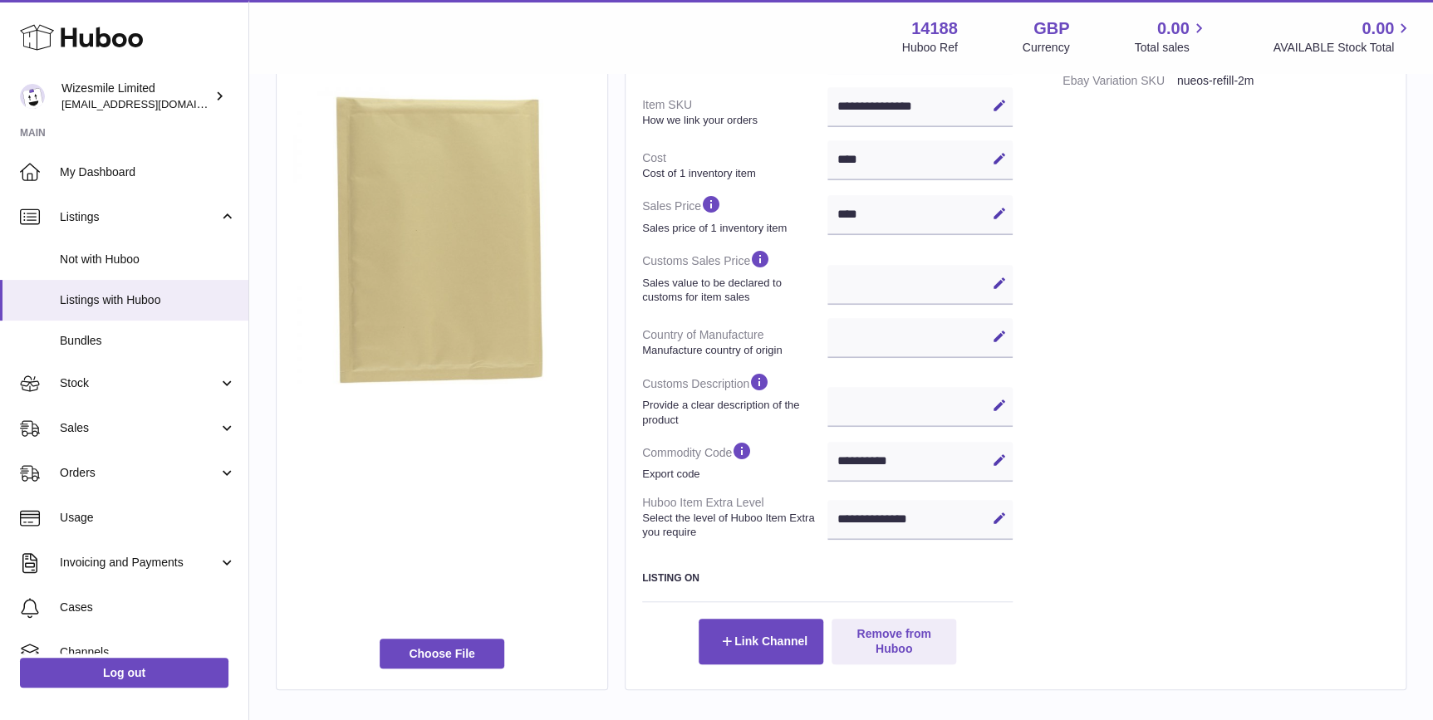
scroll to position [180, 0]
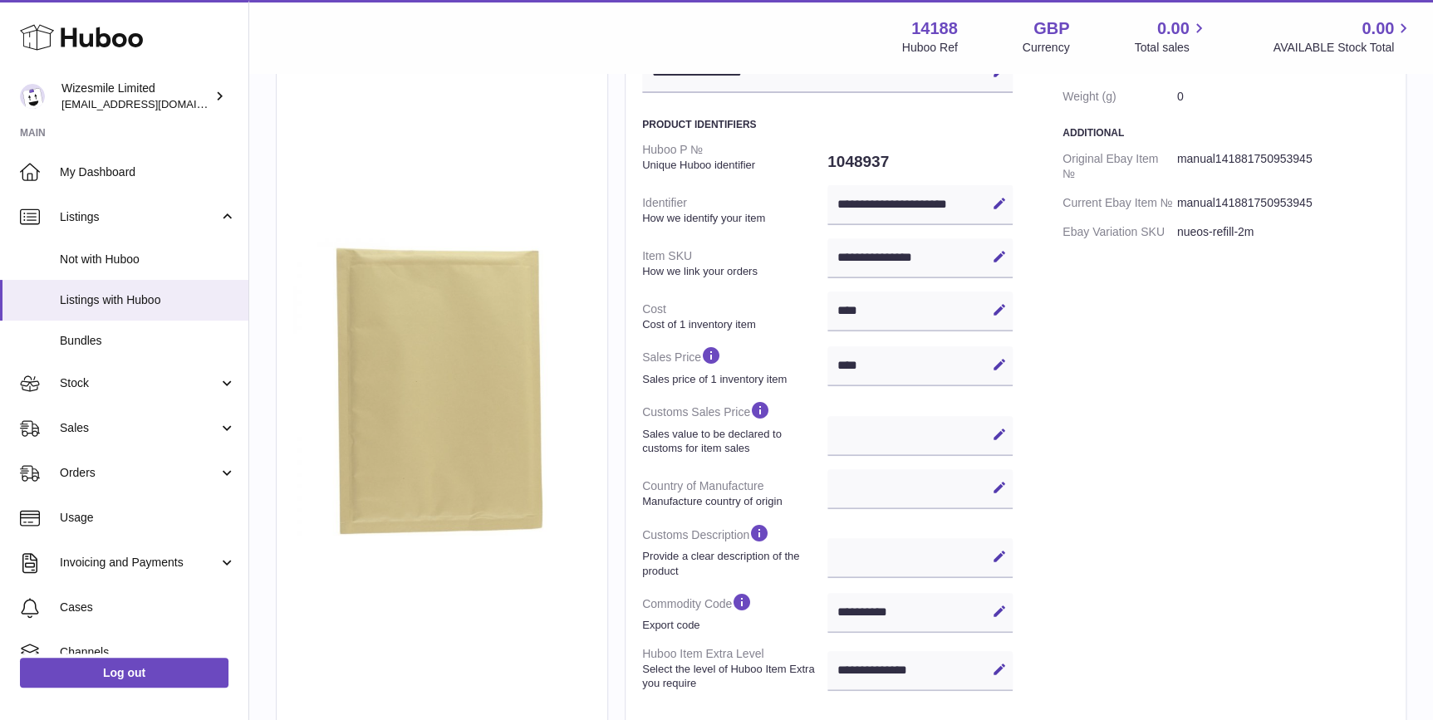
click at [433, 379] on img at bounding box center [441, 386] width 297 height 297
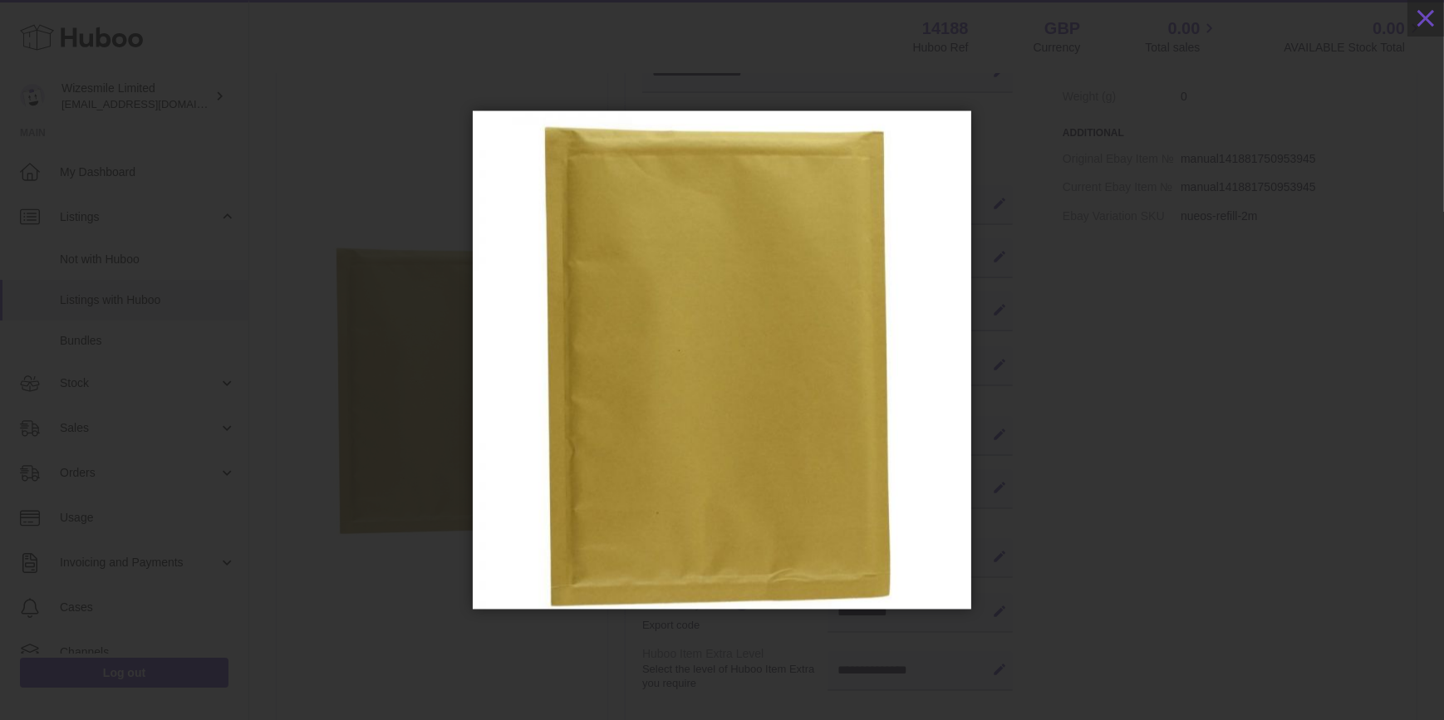
click at [437, 385] on div at bounding box center [722, 360] width 1444 height 621
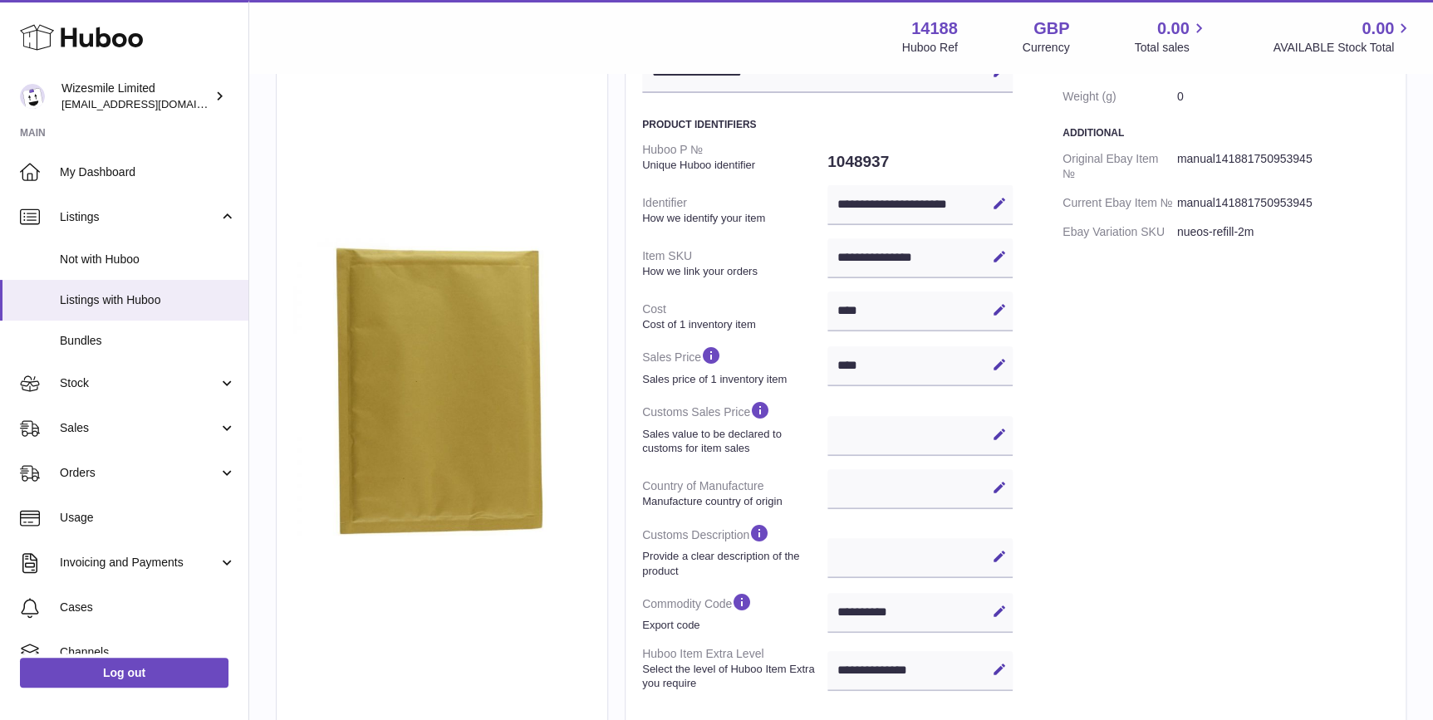
scroll to position [54, 0]
